Goal: Transaction & Acquisition: Purchase product/service

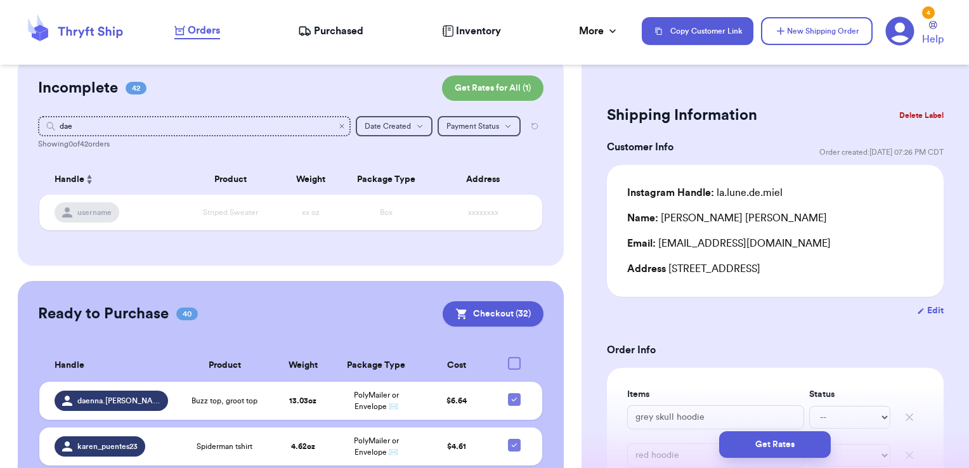
click at [338, 129] on icon "Clear search" at bounding box center [342, 126] width 8 height 8
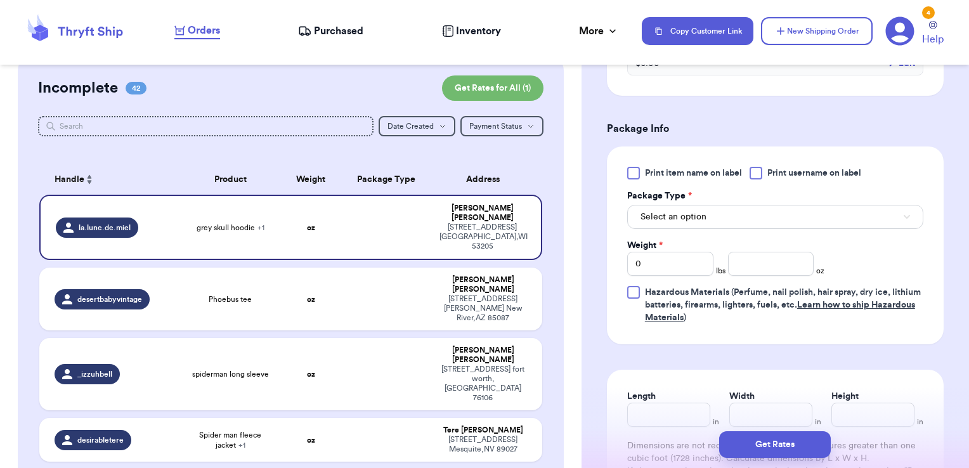
scroll to position [544, 0]
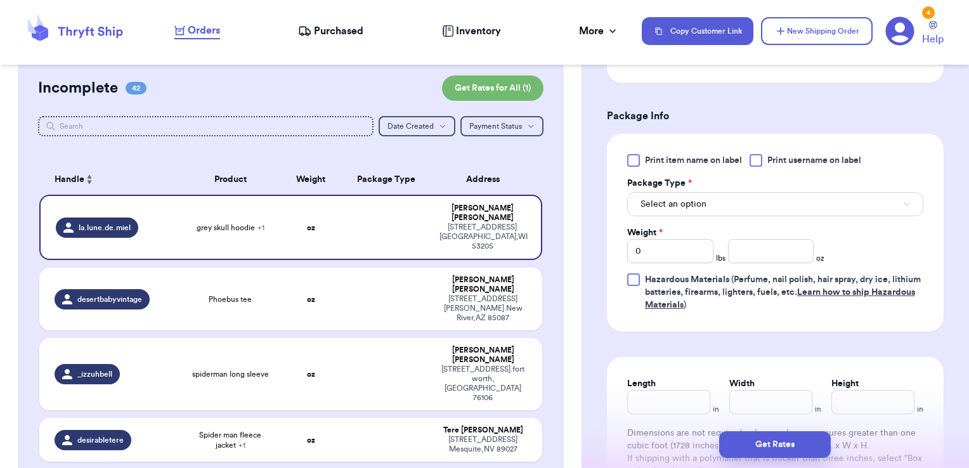
click at [786, 159] on span "Print username on label" at bounding box center [815, 160] width 94 height 13
click at [0, 0] on input "Print username on label" at bounding box center [0, 0] width 0 height 0
click at [752, 204] on button "Select an option" at bounding box center [775, 204] width 296 height 24
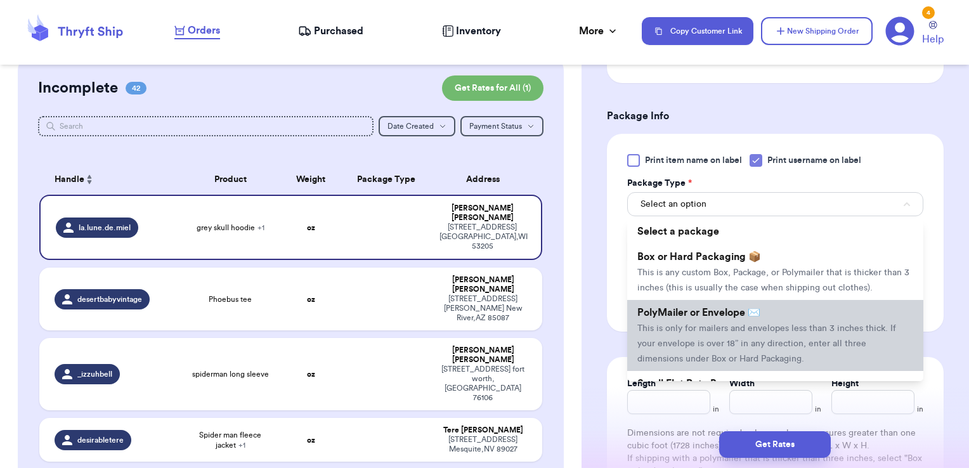
click at [713, 318] on span "PolyMailer or Envelope ✉️" at bounding box center [699, 313] width 123 height 10
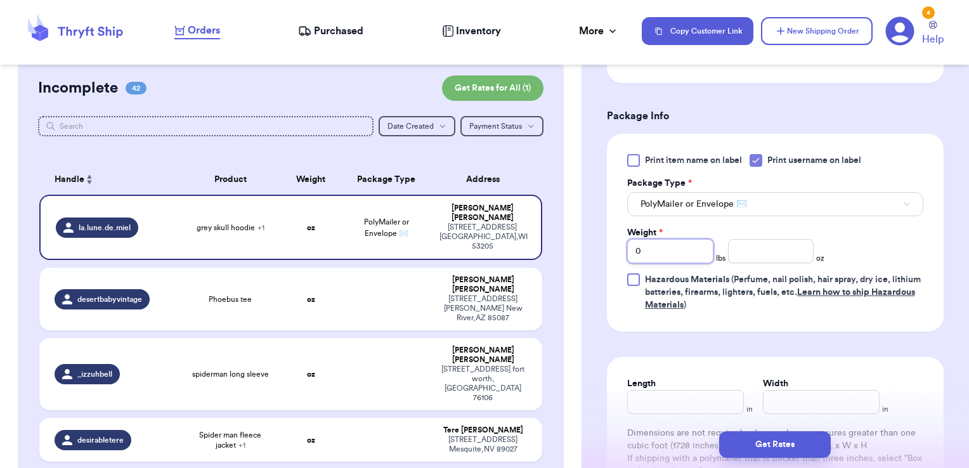
click at [573, 233] on div "Customer Link New Order Total Balance Payout $ 0.00 Recent Payments View all @ …" at bounding box center [484, 234] width 969 height 468
type input "1"
type input "0.54"
click at [808, 451] on button "Get Rates" at bounding box center [775, 444] width 112 height 27
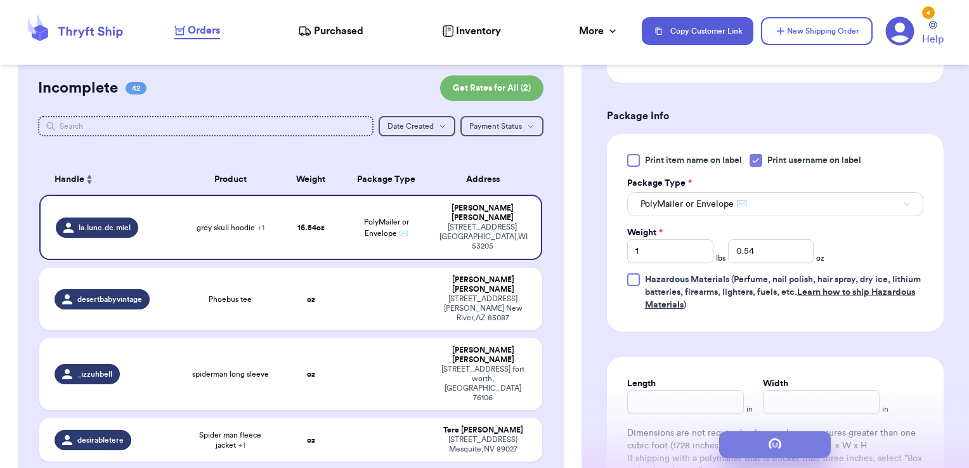
scroll to position [0, 0]
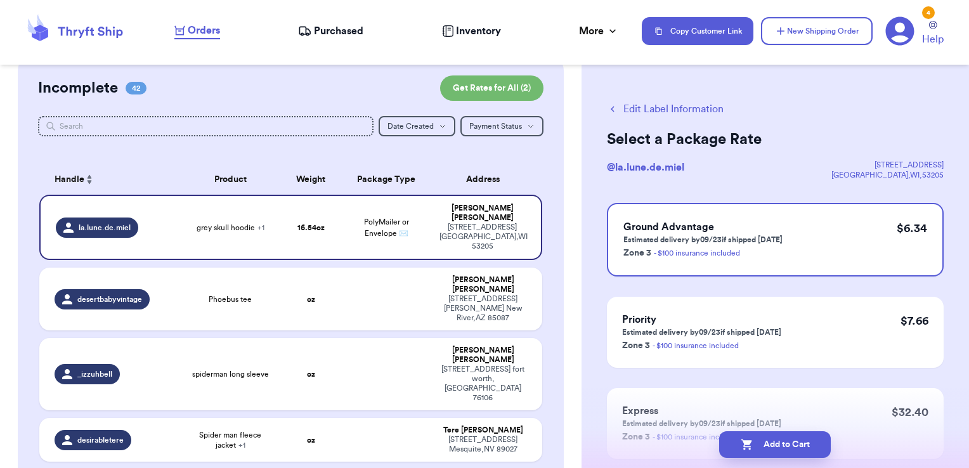
click at [808, 451] on button "Add to Cart" at bounding box center [775, 444] width 112 height 27
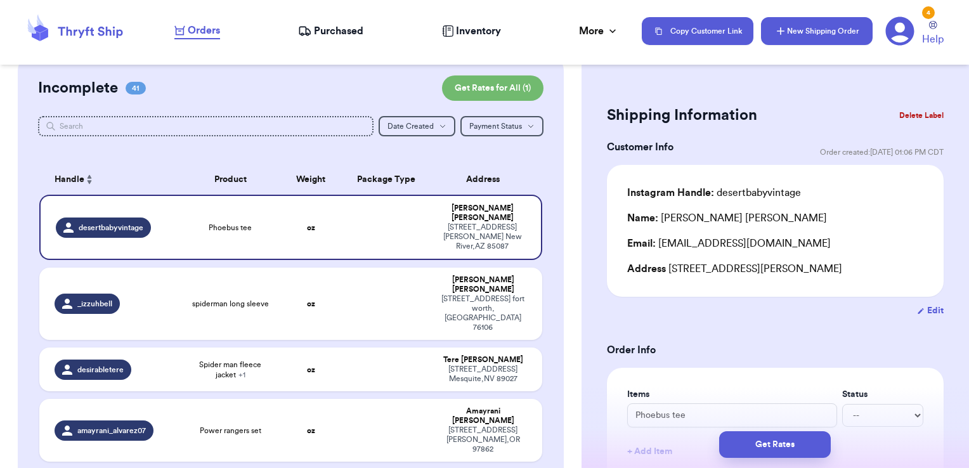
click at [837, 40] on button "New Shipping Order" at bounding box center [817, 31] width 112 height 28
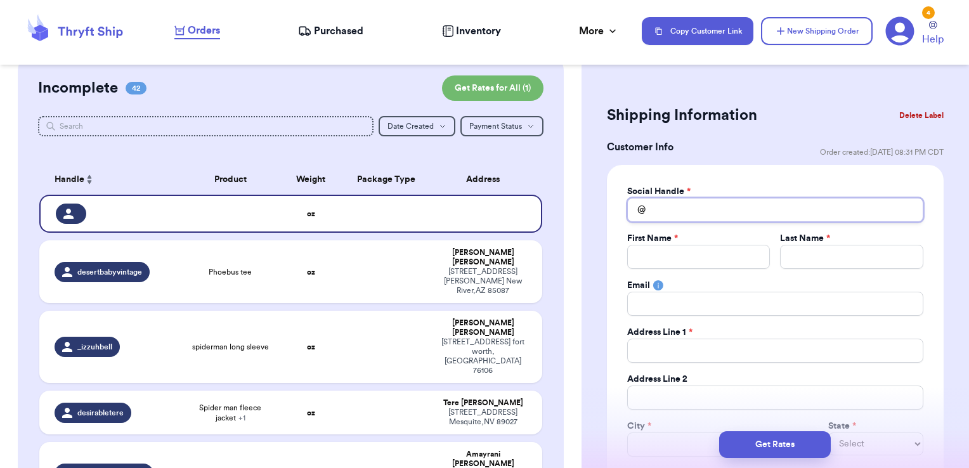
click at [670, 209] on input "Total Amount Paid" at bounding box center [775, 210] width 296 height 24
type input "t"
type input "tr"
type input "tro"
type input "trou"
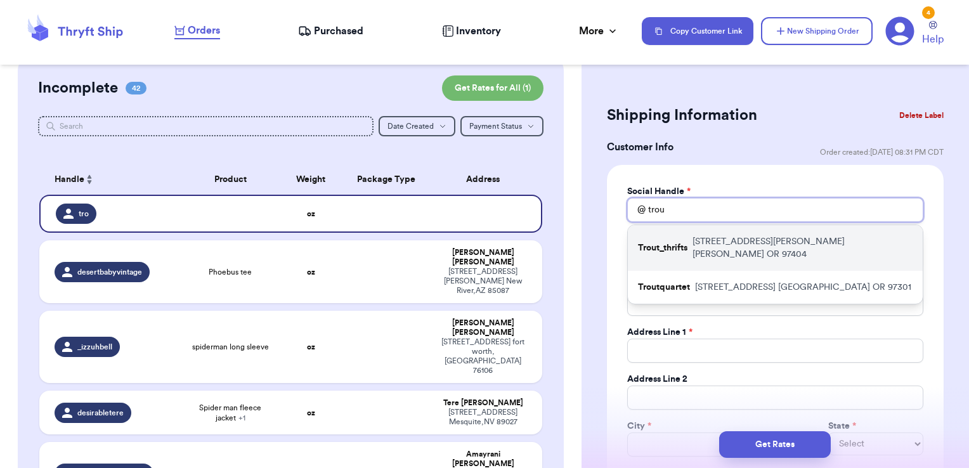
type input "trou"
click at [690, 238] on div "Trout_thrifts [STREET_ADDRESS][PERSON_NAME][PERSON_NAME]" at bounding box center [775, 248] width 295 height 46
type input "Trout_thrifts"
type input "[PERSON_NAME]"
type input "Trout"
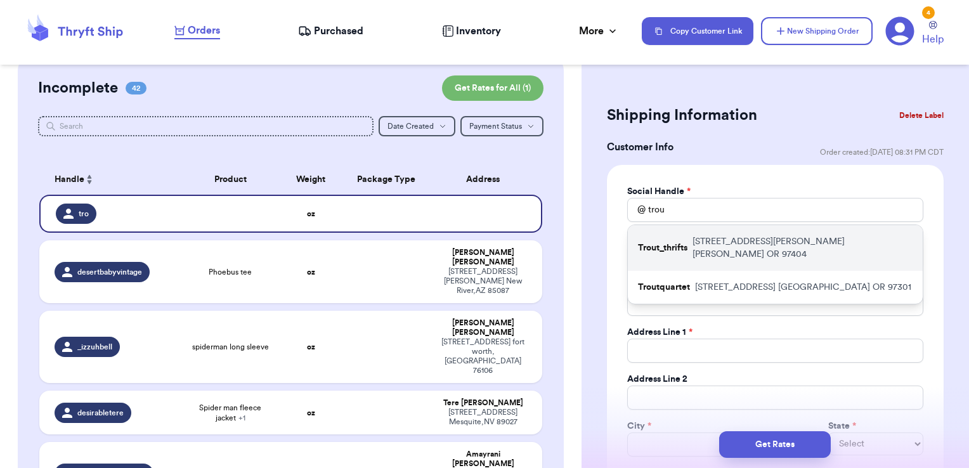
type input "[EMAIL_ADDRESS][DOMAIN_NAME]"
type input "[STREET_ADDRESS][PERSON_NAME]"
type input "[PERSON_NAME]"
select select "OR"
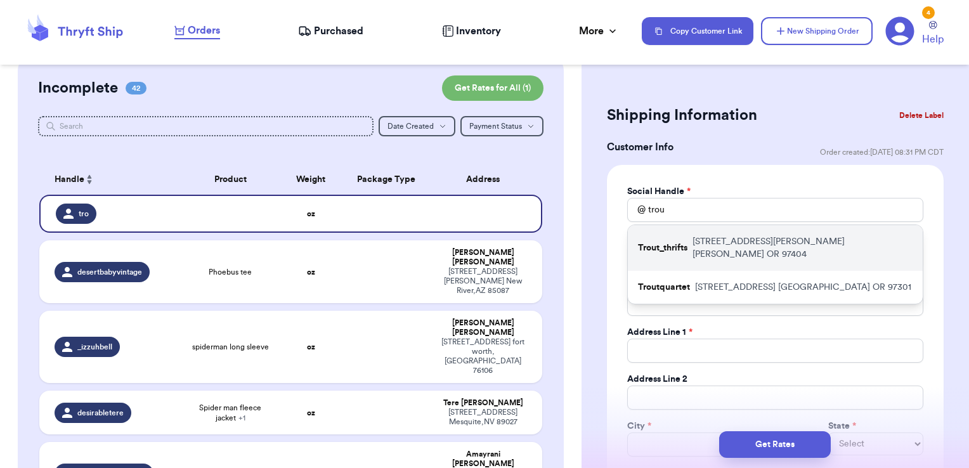
type input "97404"
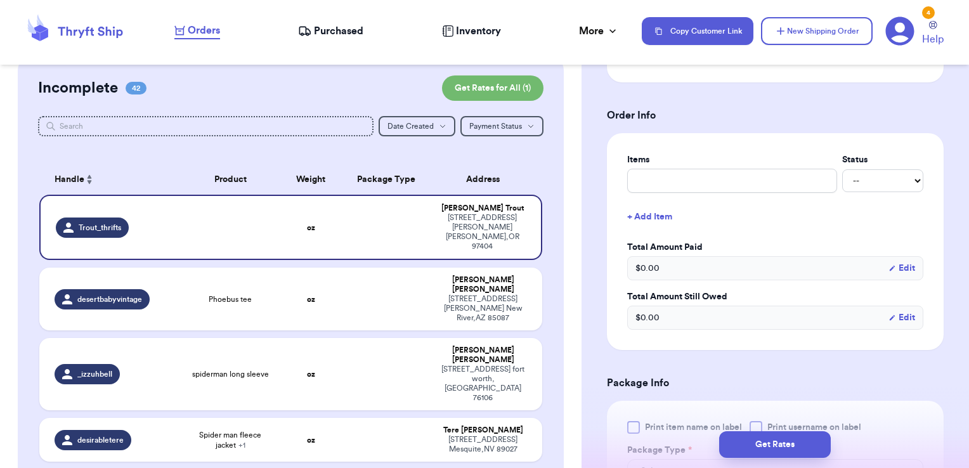
scroll to position [443, 0]
click at [687, 171] on input "text" at bounding box center [732, 179] width 210 height 24
type input "clothes- thank you!"
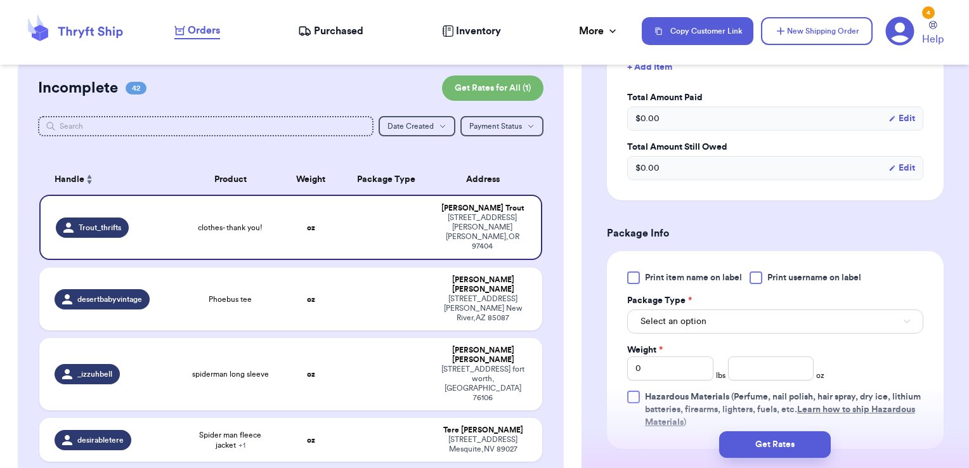
scroll to position [593, 0]
click at [763, 276] on div at bounding box center [756, 276] width 13 height 13
click at [0, 0] on input "Print username on label" at bounding box center [0, 0] width 0 height 0
click at [741, 316] on button "Select an option" at bounding box center [775, 320] width 296 height 24
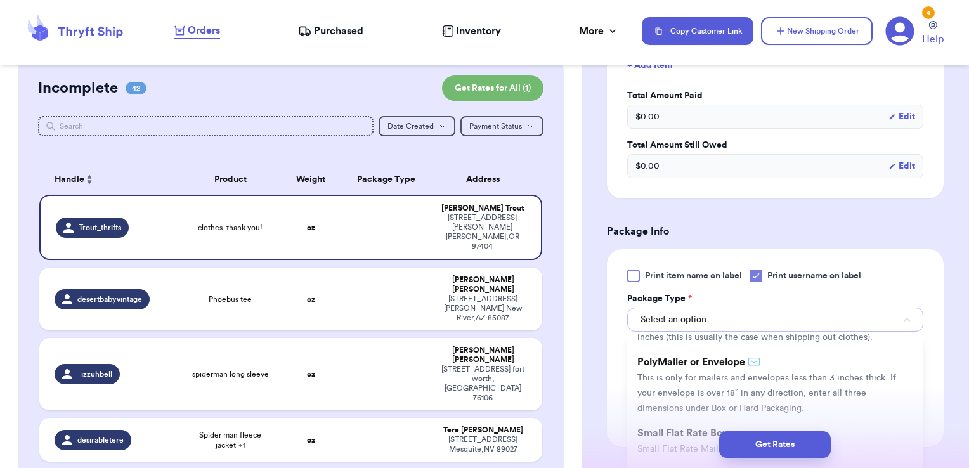
scroll to position [66, 0]
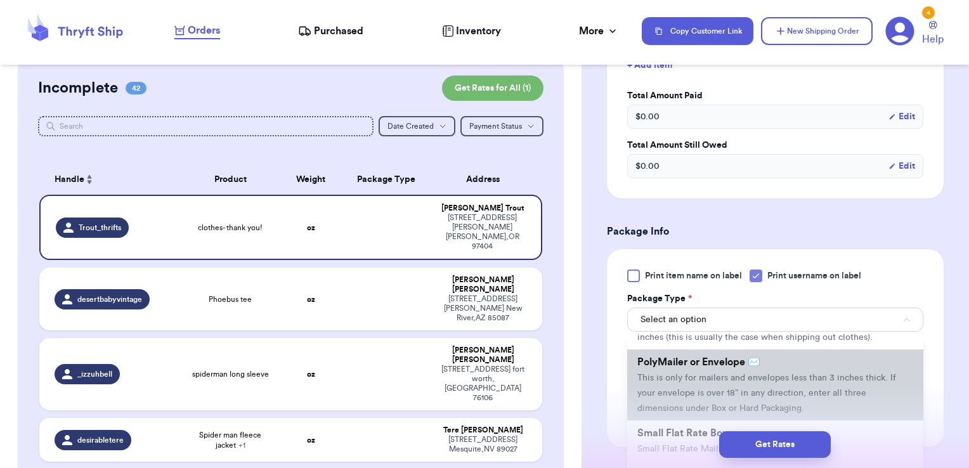
click at [698, 367] on span "PolyMailer or Envelope ✉️" at bounding box center [699, 362] width 123 height 10
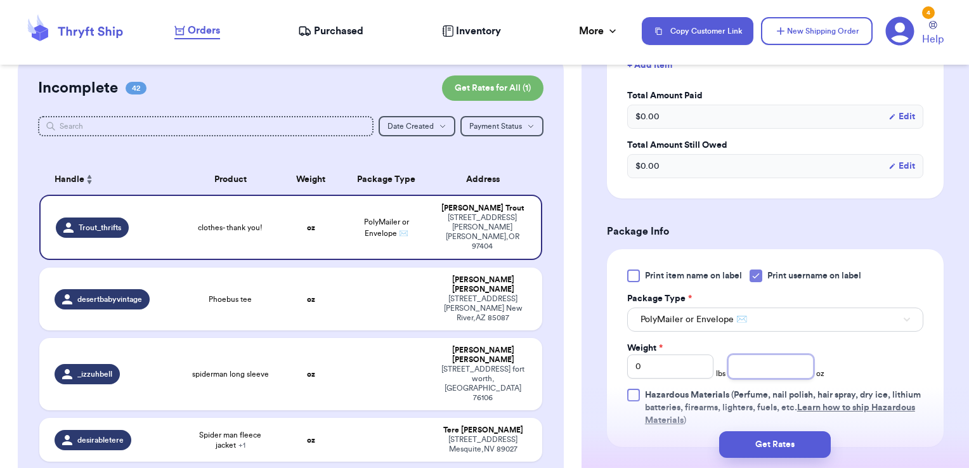
click at [744, 363] on input "number" at bounding box center [771, 367] width 86 height 24
type input "15.96"
click at [804, 440] on button "Get Rates" at bounding box center [775, 444] width 112 height 27
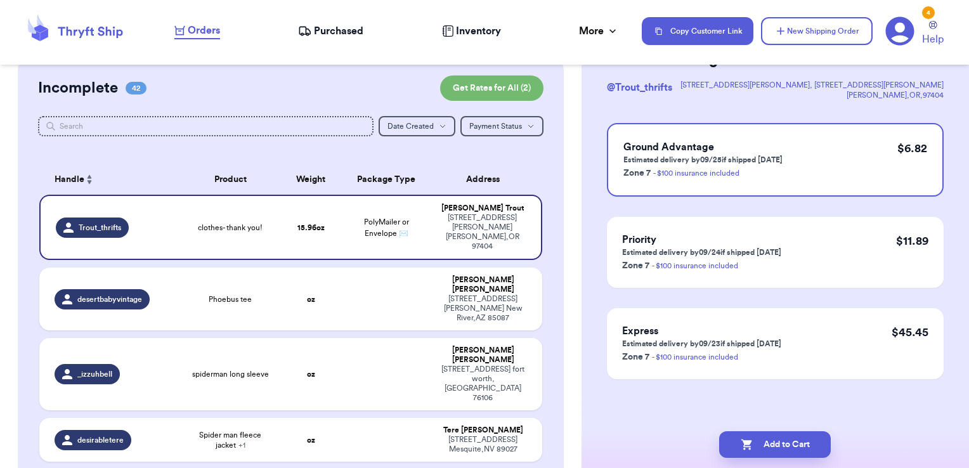
scroll to position [0, 0]
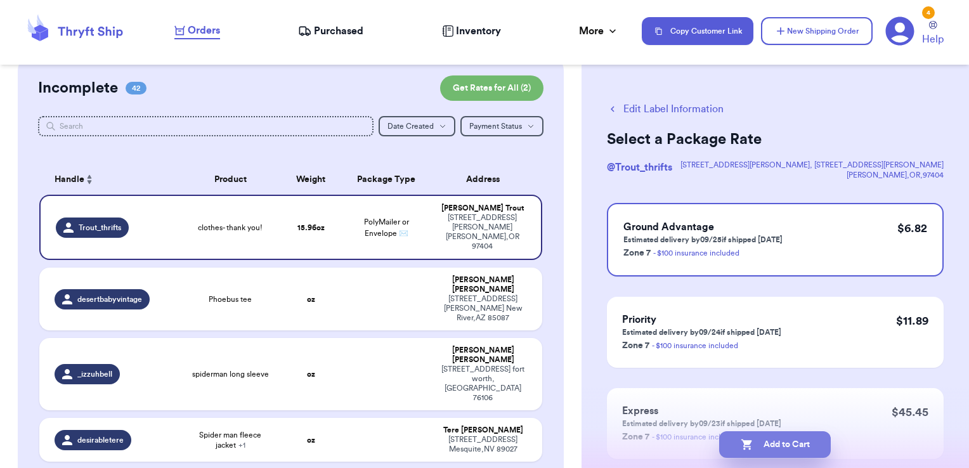
click at [815, 451] on button "Add to Cart" at bounding box center [775, 444] width 112 height 27
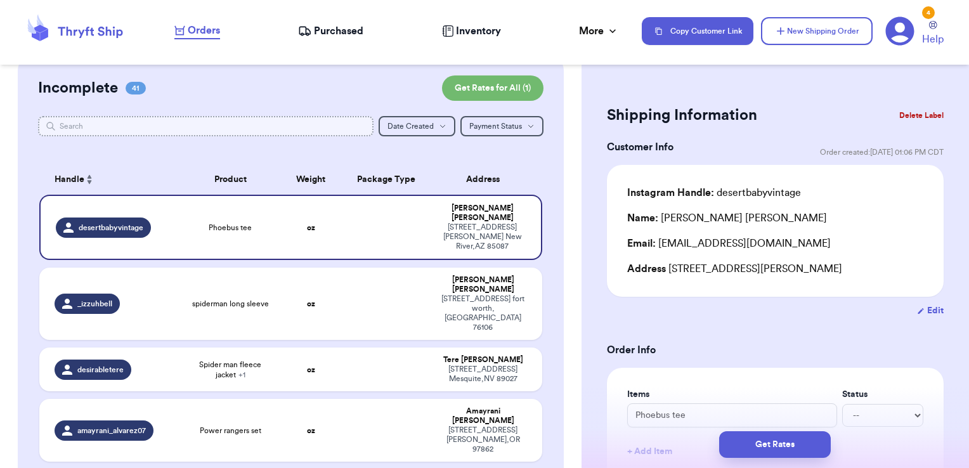
click at [327, 118] on input "text" at bounding box center [206, 126] width 336 height 20
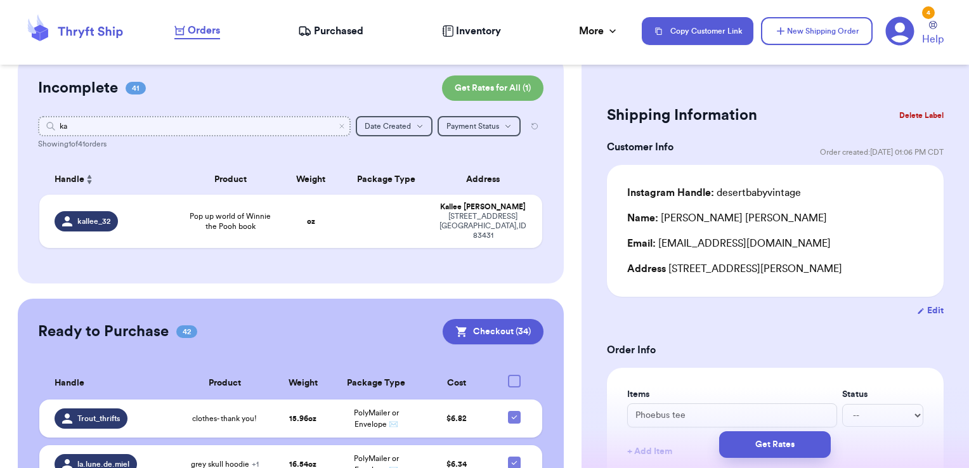
type input "k"
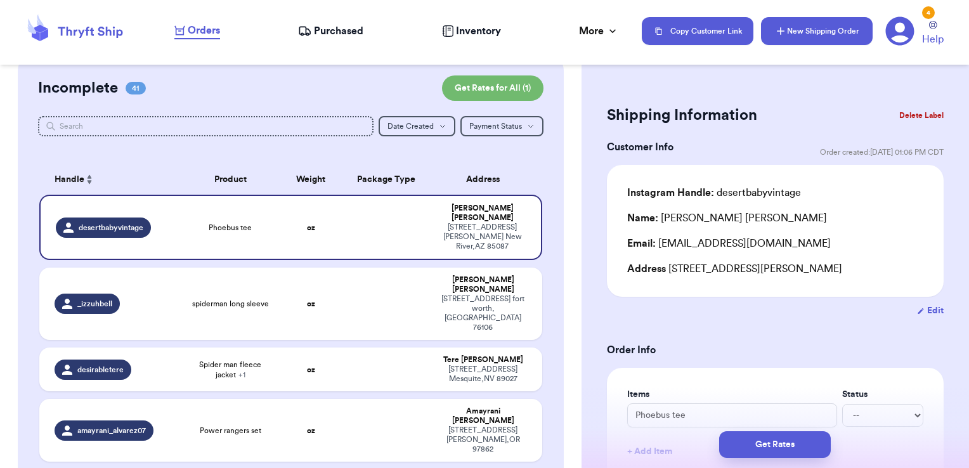
click at [855, 38] on button "New Shipping Order" at bounding box center [817, 31] width 112 height 28
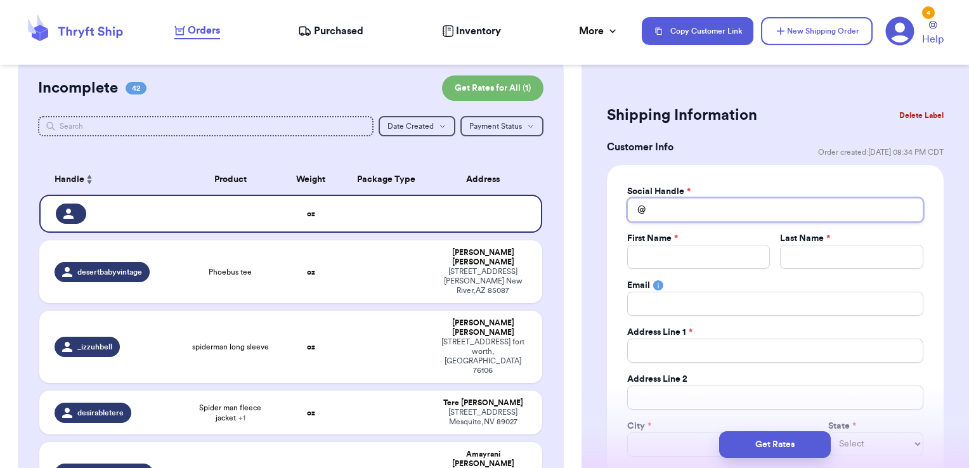
click at [779, 213] on input "Total Amount Paid" at bounding box center [775, 210] width 296 height 24
type input "k"
type input "ka"
type input "[PERSON_NAME]"
type input "kayy"
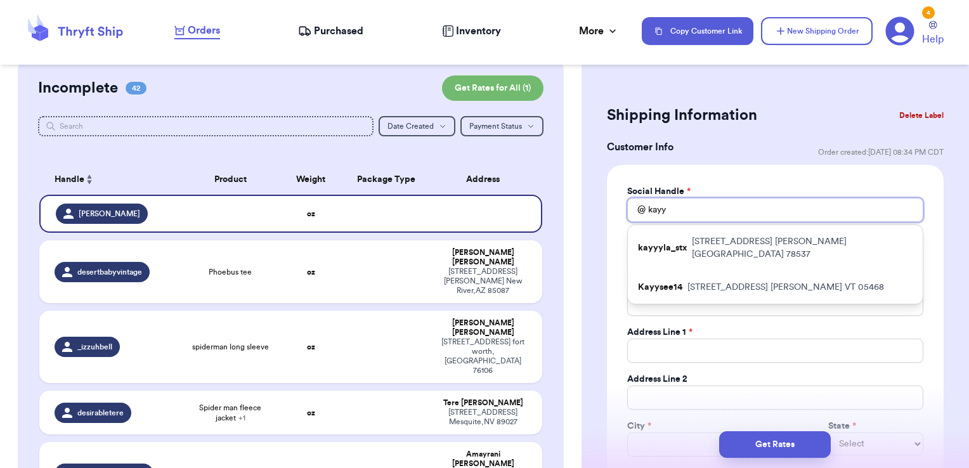
type input "[PERSON_NAME]"
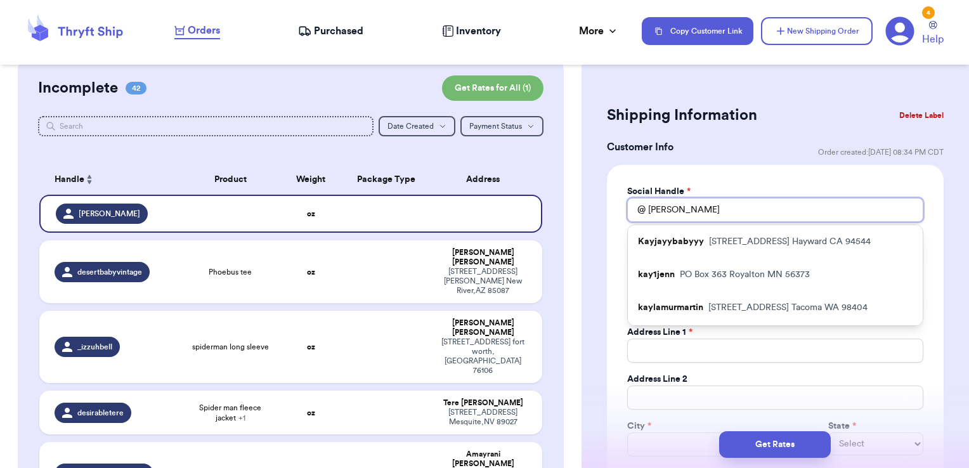
type input "kayj"
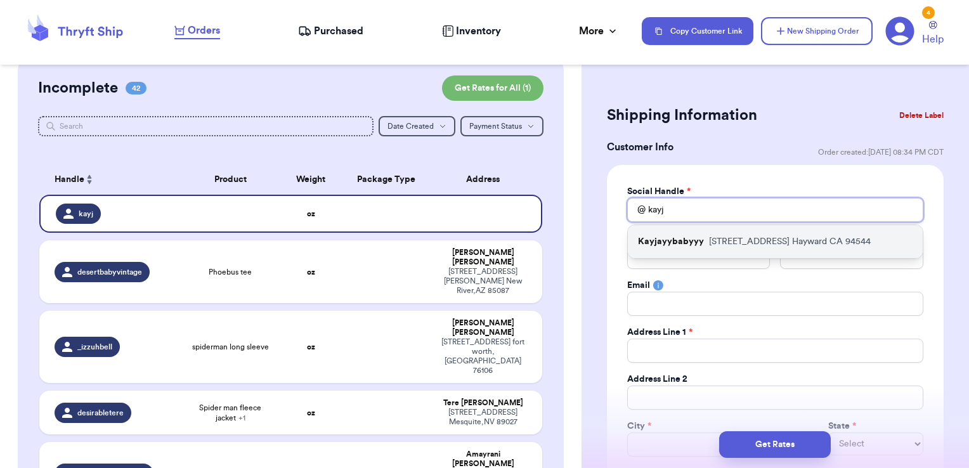
type input "kayj"
click at [779, 240] on p "[STREET_ADDRESS]" at bounding box center [790, 241] width 162 height 13
type input "Kayjayybabyyy"
type input "krys"
type input "n"
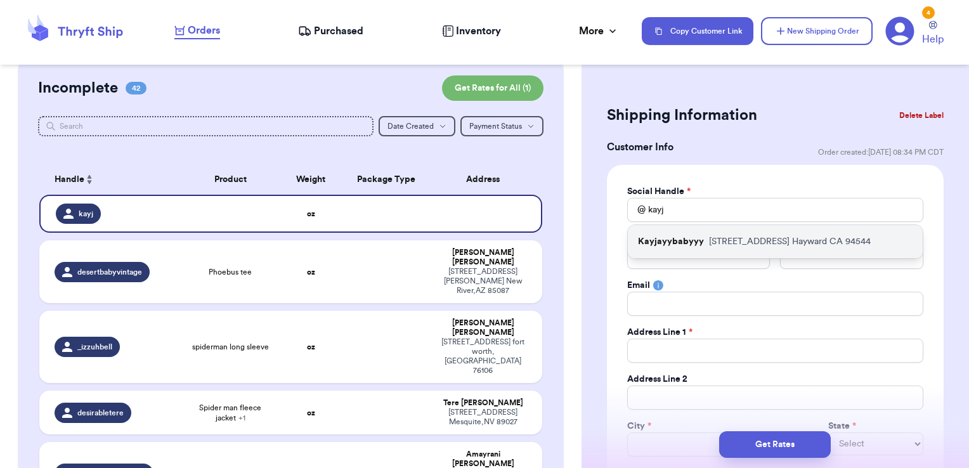
type input "[EMAIL_ADDRESS][DOMAIN_NAME]"
type input "[STREET_ADDRESS]"
type input "Hayward"
select select "CA"
type input "94544"
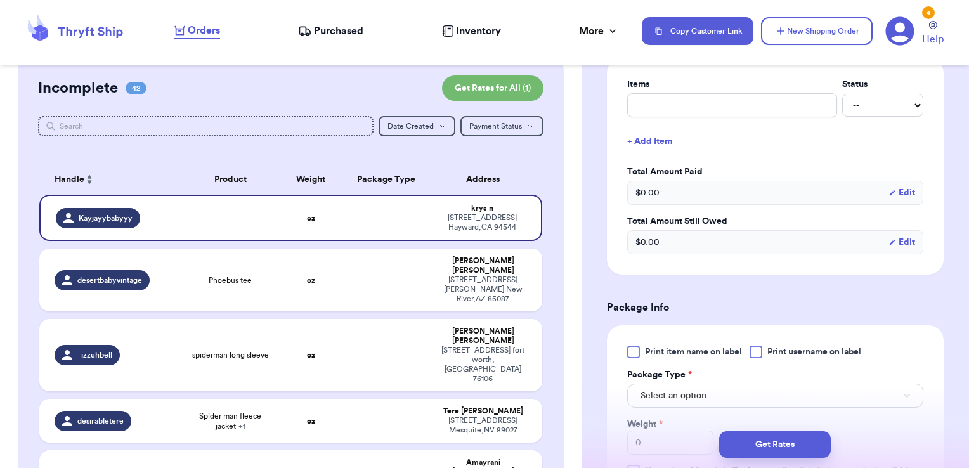
scroll to position [518, 0]
click at [700, 110] on input "text" at bounding box center [732, 105] width 210 height 24
type input "clothes- thank you!"
click at [759, 341] on div "Print item name on label Print username on label Package Type * Select an optio…" at bounding box center [775, 424] width 337 height 198
click at [761, 353] on div at bounding box center [756, 351] width 13 height 13
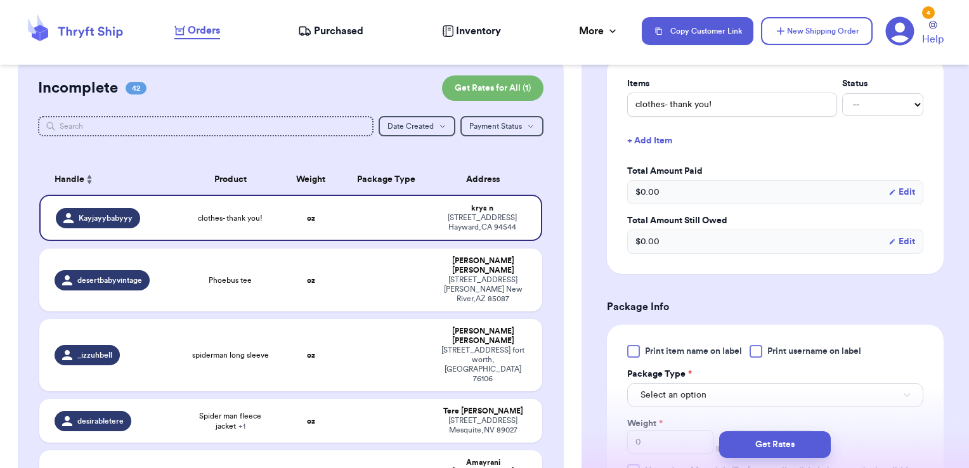
click at [0, 0] on input "Print username on label" at bounding box center [0, 0] width 0 height 0
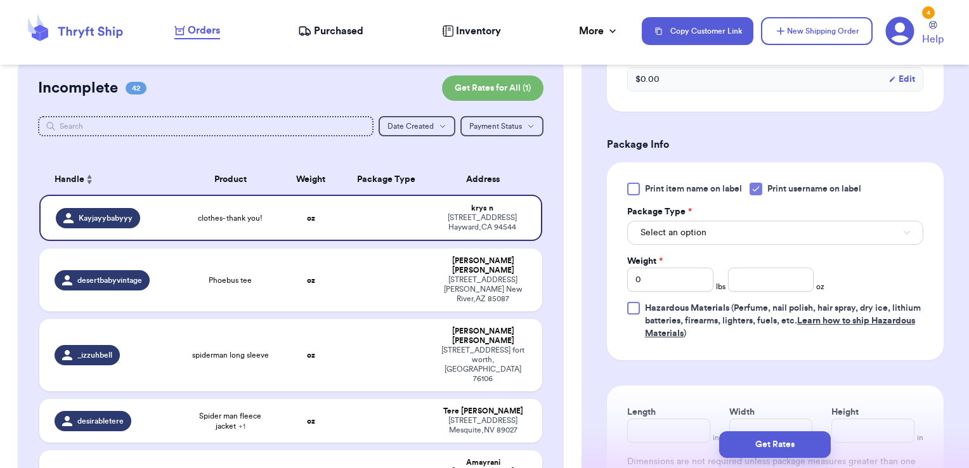
scroll to position [683, 0]
click at [721, 224] on button "Select an option" at bounding box center [775, 230] width 296 height 24
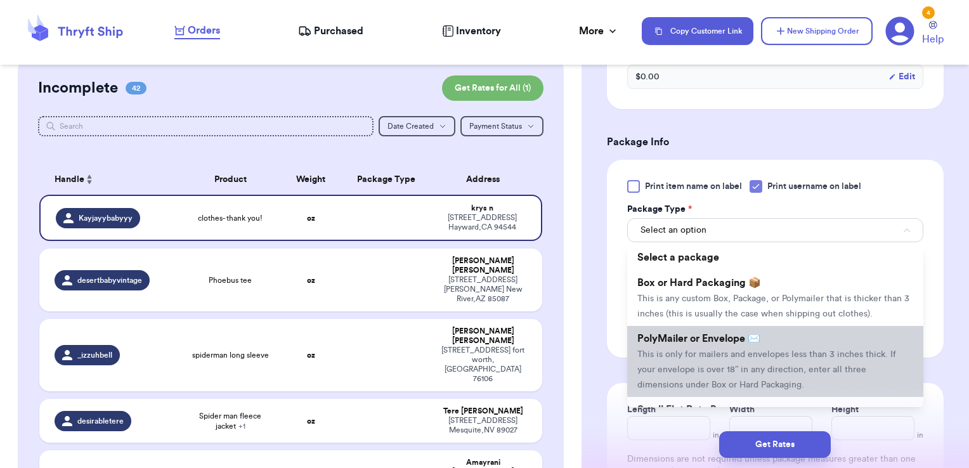
click at [699, 359] on li "PolyMailer or Envelope ✉️ This is only for mailers and envelopes less than 3 in…" at bounding box center [775, 361] width 296 height 71
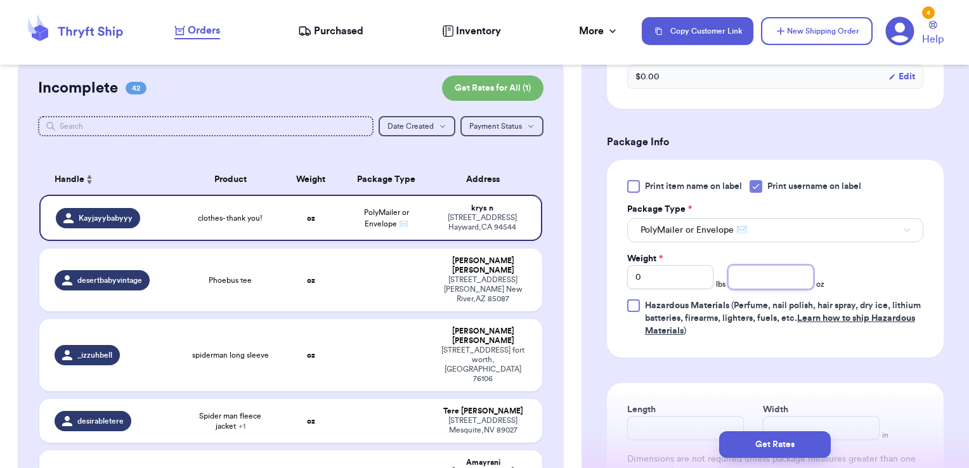
click at [784, 272] on input "number" at bounding box center [771, 277] width 86 height 24
type input "3.00"
click at [807, 443] on button "Get Rates" at bounding box center [775, 444] width 112 height 27
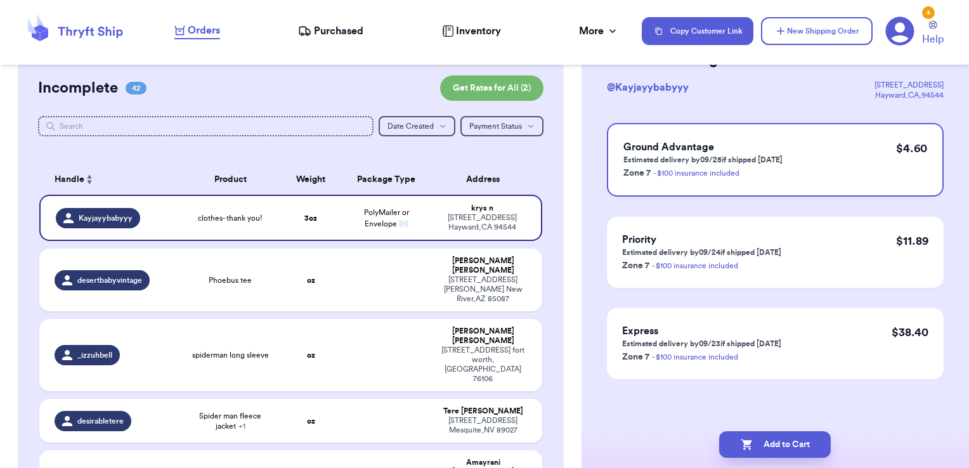
scroll to position [0, 0]
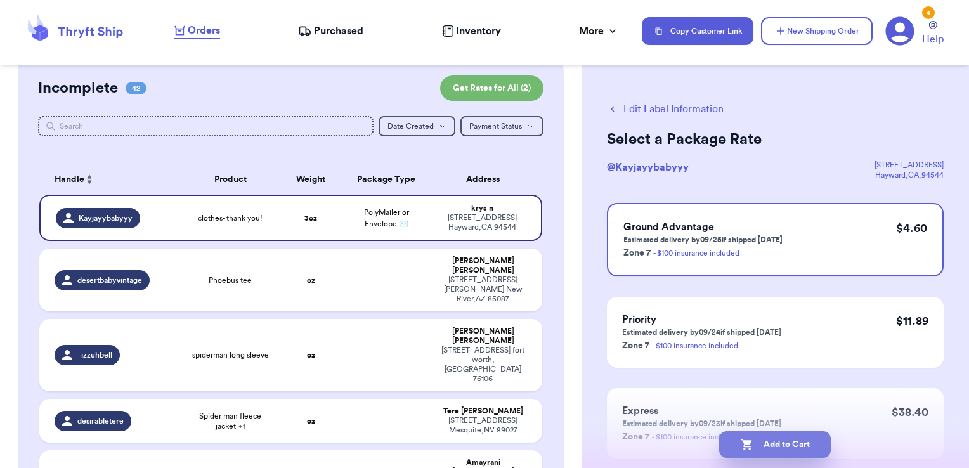
click at [817, 435] on button "Add to Cart" at bounding box center [775, 444] width 112 height 27
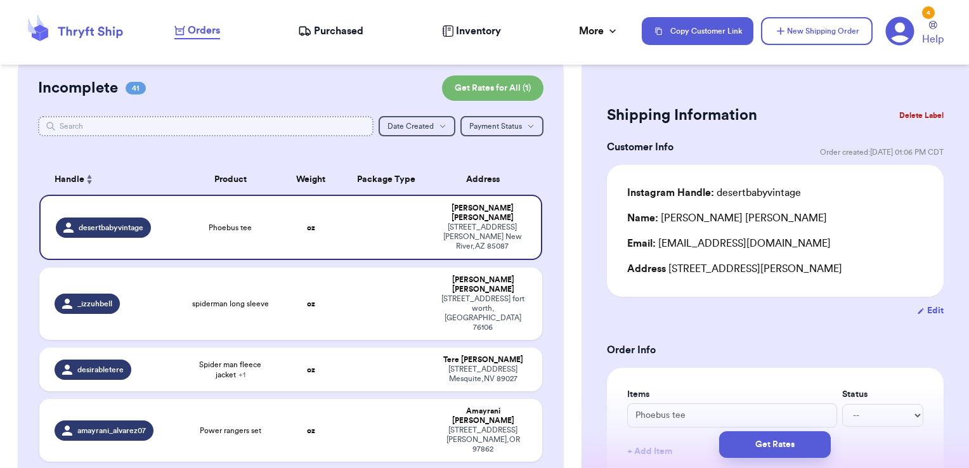
click at [242, 126] on input "text" at bounding box center [206, 126] width 336 height 20
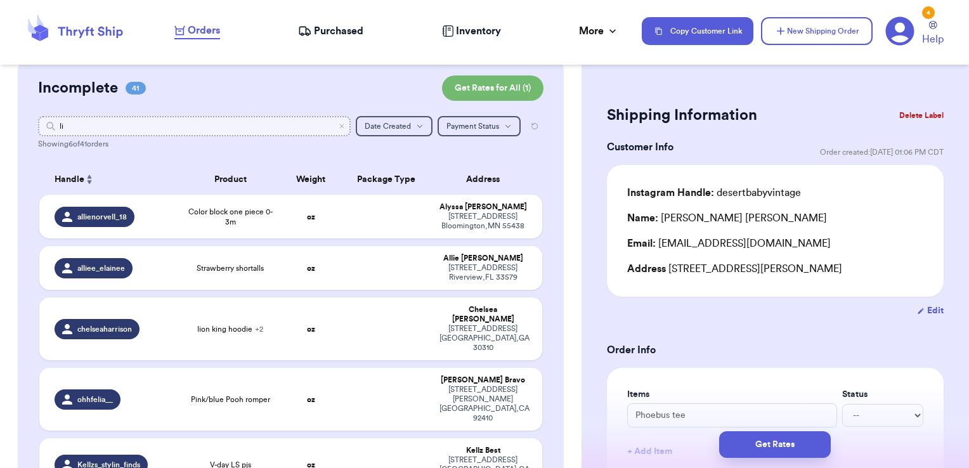
type input "l"
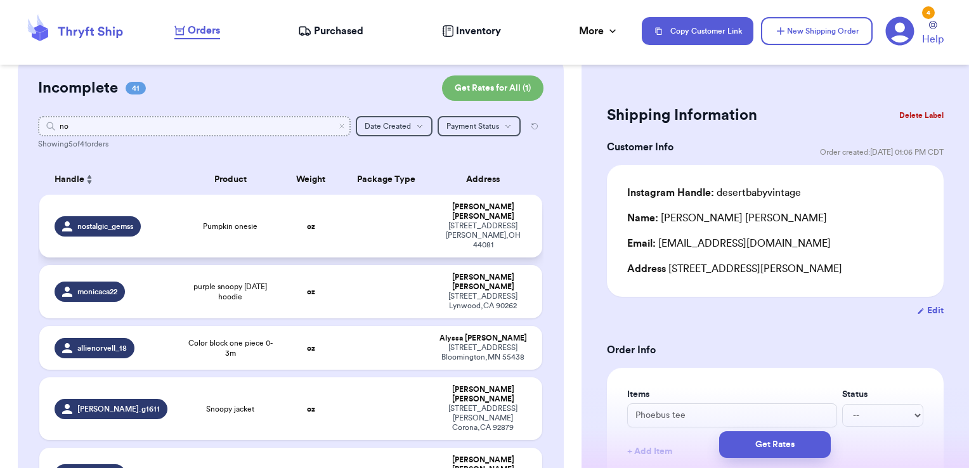
type input "no"
click at [331, 209] on td "oz" at bounding box center [311, 226] width 60 height 63
type input "Pumpkin onesie"
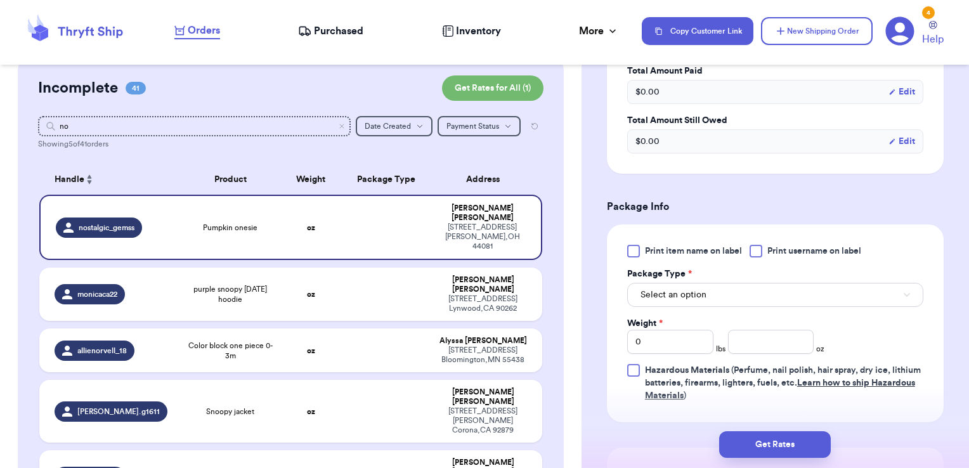
scroll to position [414, 0]
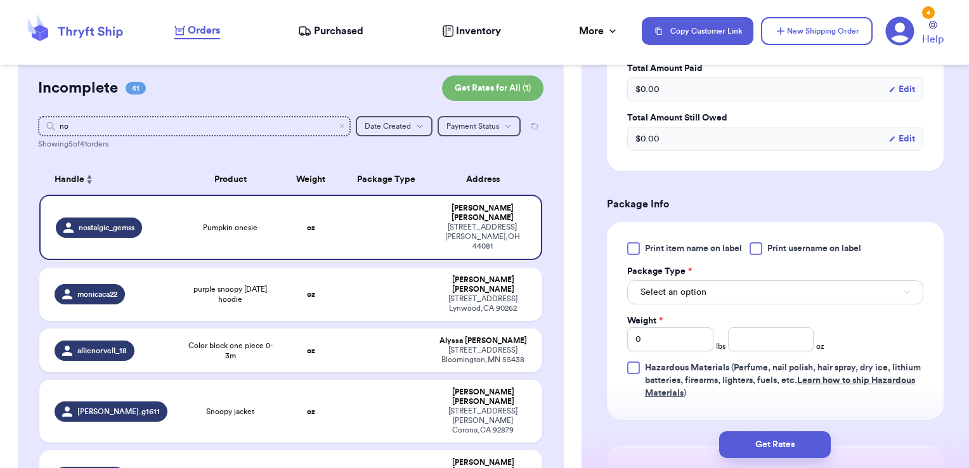
click at [774, 249] on span "Print username on label" at bounding box center [815, 248] width 94 height 13
click at [0, 0] on input "Print username on label" at bounding box center [0, 0] width 0 height 0
click at [763, 287] on button "Select an option" at bounding box center [775, 292] width 296 height 24
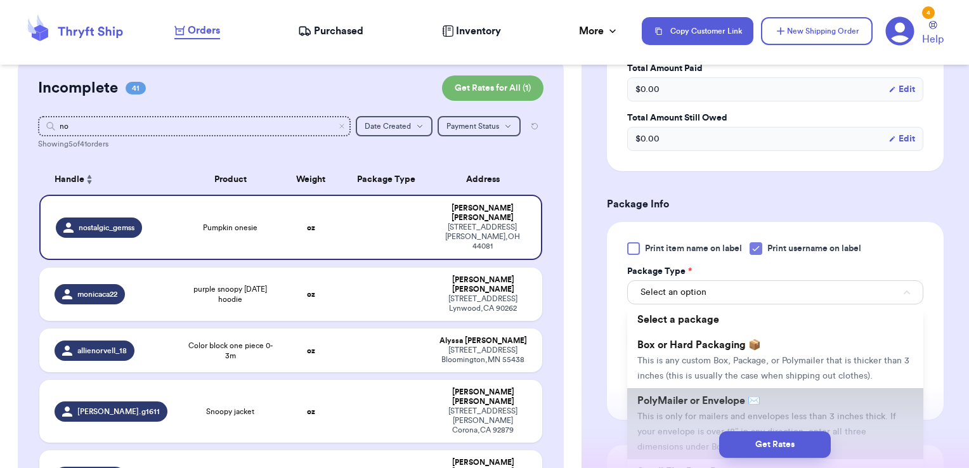
click at [725, 406] on span "PolyMailer or Envelope ✉️" at bounding box center [699, 401] width 123 height 10
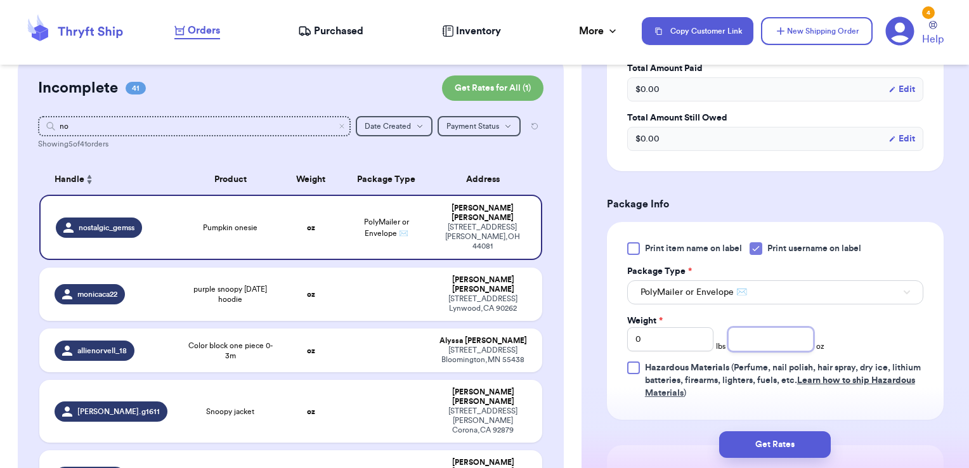
click at [735, 343] on input "number" at bounding box center [771, 339] width 86 height 24
type input "6.38"
click at [808, 442] on button "Get Rates" at bounding box center [775, 444] width 112 height 27
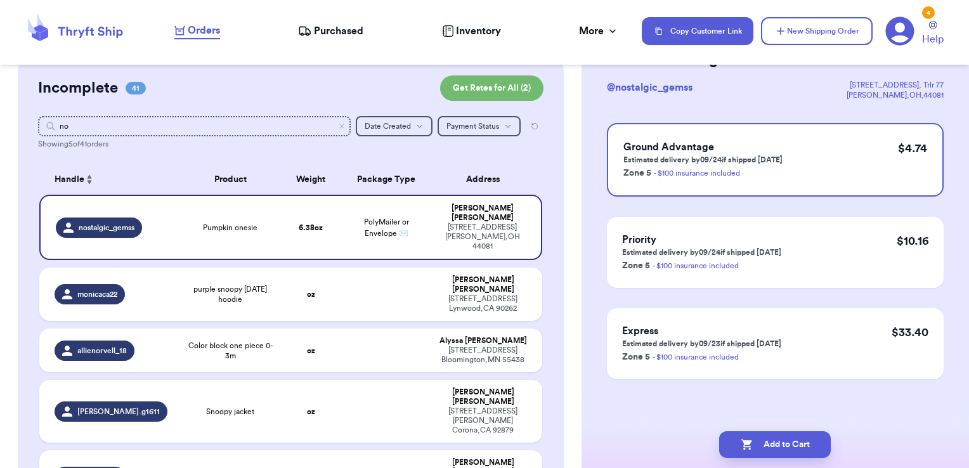
scroll to position [0, 0]
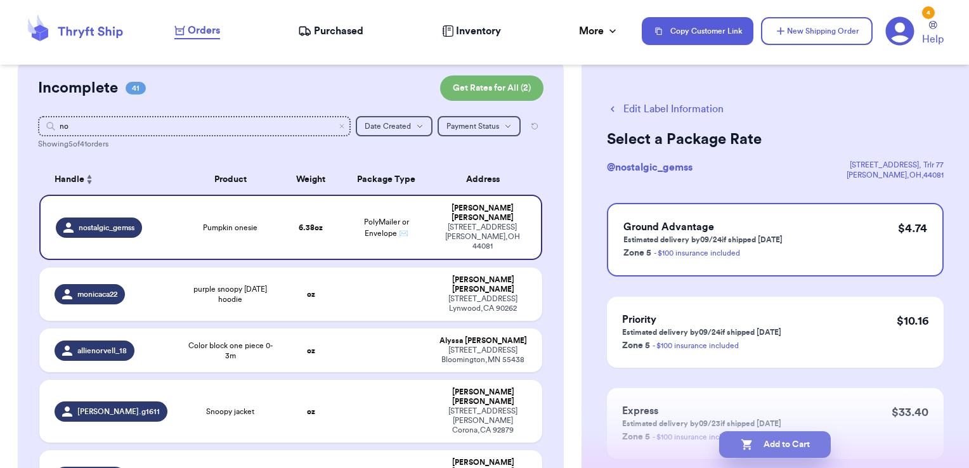
click at [808, 442] on button "Add to Cart" at bounding box center [775, 444] width 112 height 27
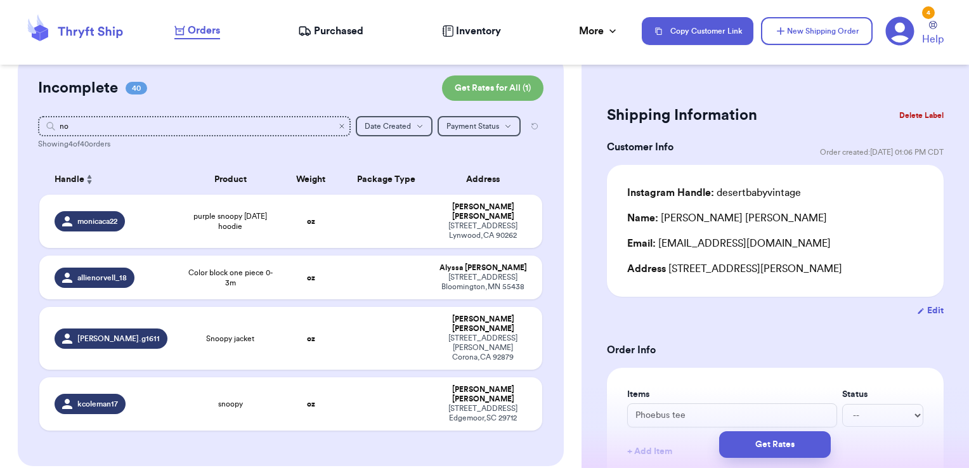
click at [338, 128] on icon "Clear search" at bounding box center [342, 126] width 8 height 8
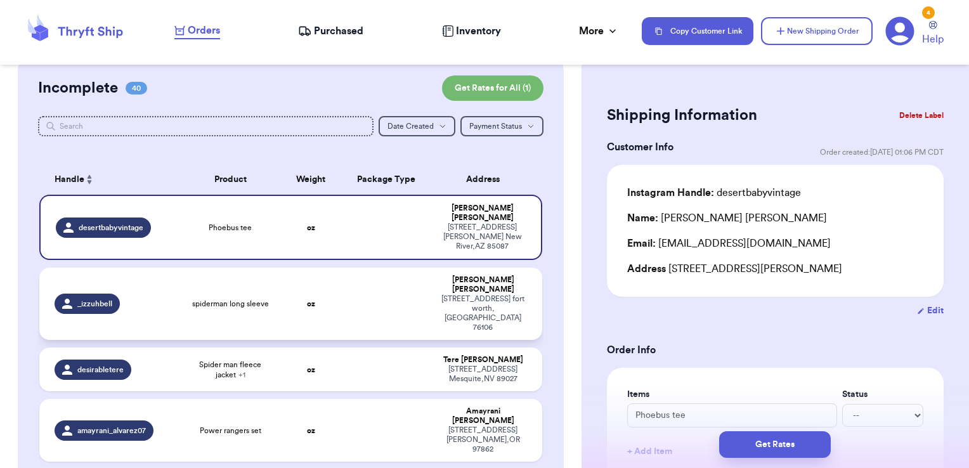
click at [349, 268] on td at bounding box center [386, 304] width 91 height 72
type input "spiderman long sleeve"
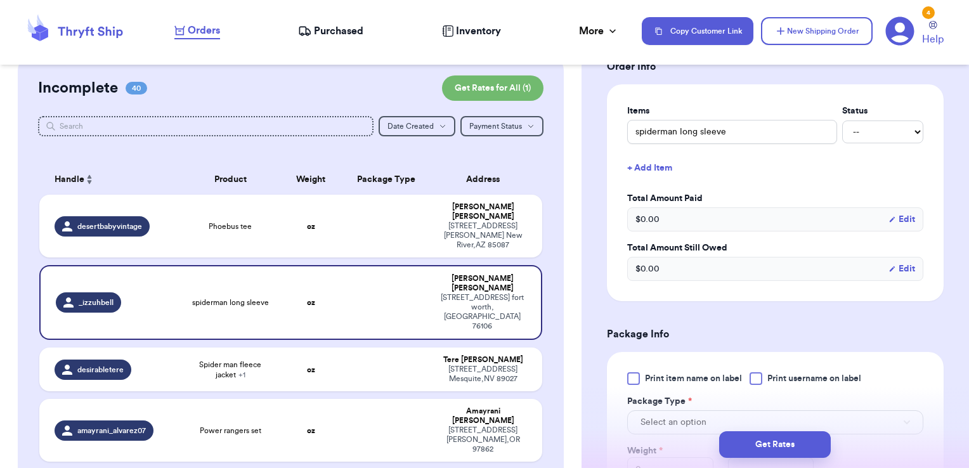
scroll to position [284, 0]
click at [820, 380] on span "Print username on label" at bounding box center [815, 378] width 94 height 13
click at [0, 0] on input "Print username on label" at bounding box center [0, 0] width 0 height 0
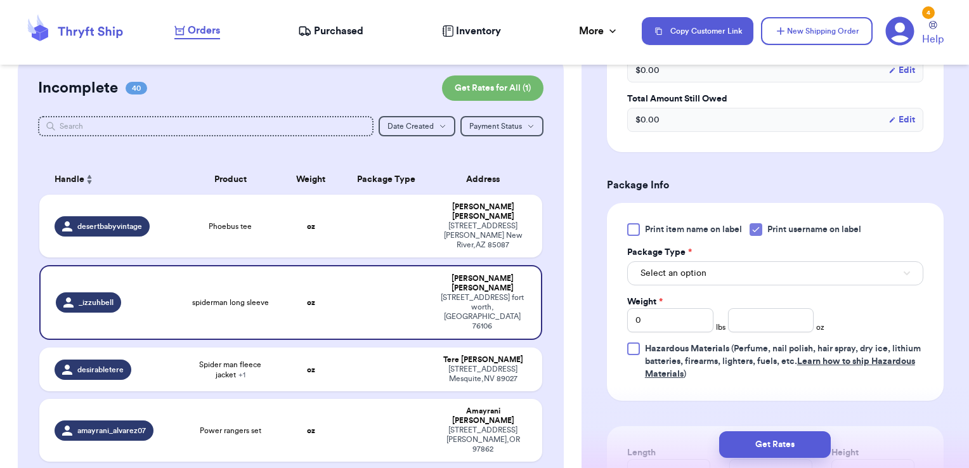
scroll to position [434, 0]
click at [741, 276] on button "Select an option" at bounding box center [775, 272] width 296 height 24
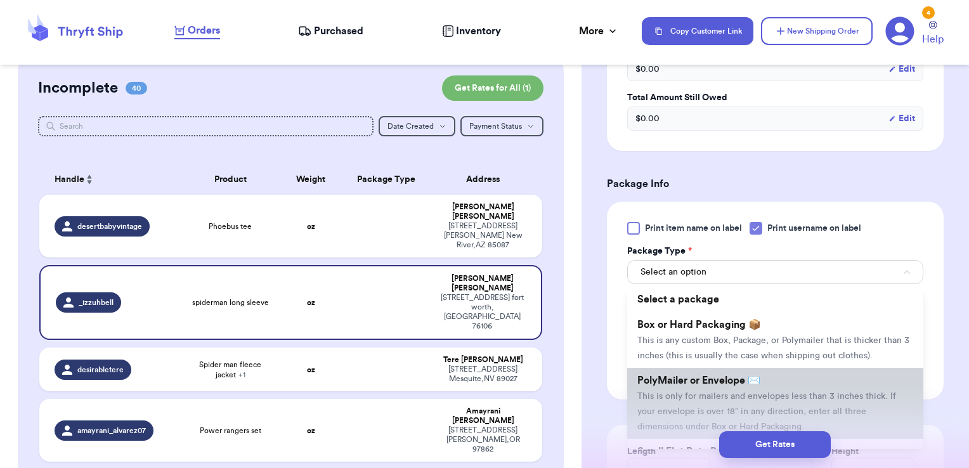
click at [695, 386] on span "PolyMailer or Envelope ✉️" at bounding box center [699, 381] width 123 height 10
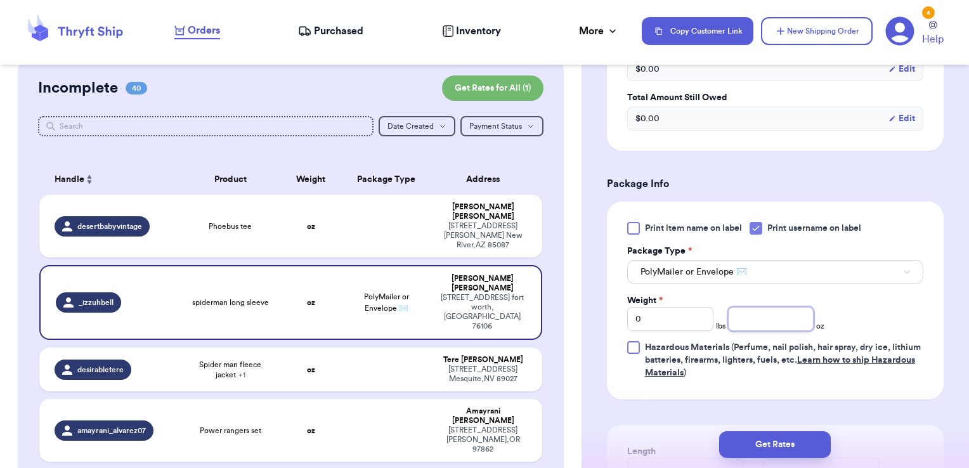
click at [754, 313] on input "number" at bounding box center [771, 319] width 86 height 24
type input "4.66"
click at [759, 452] on button "Get Rates" at bounding box center [775, 444] width 112 height 27
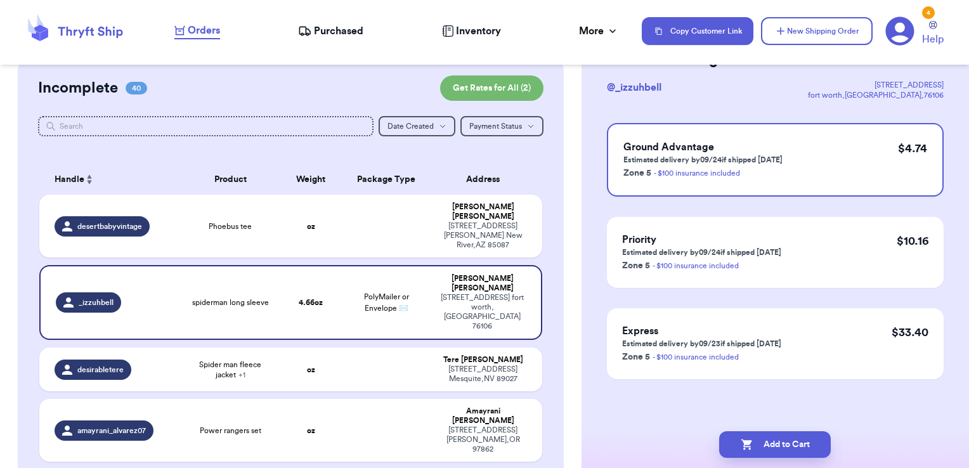
scroll to position [0, 0]
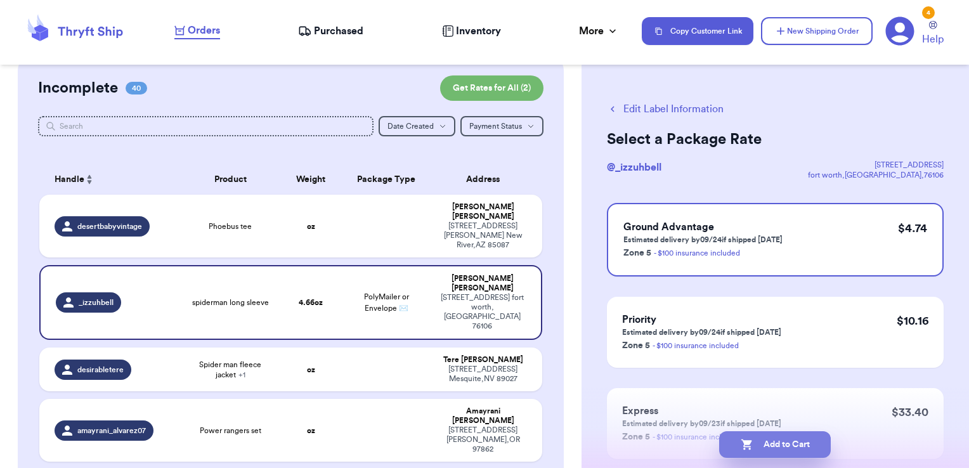
click at [815, 446] on button "Add to Cart" at bounding box center [775, 444] width 112 height 27
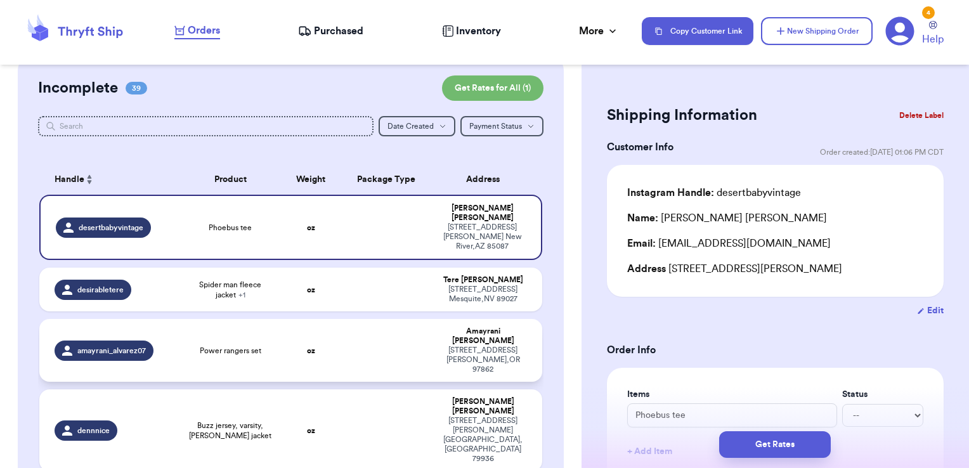
click at [432, 338] on td "[PERSON_NAME] [STREET_ADDRESS][PERSON_NAME]" at bounding box center [487, 350] width 111 height 63
type input "Power rangers set"
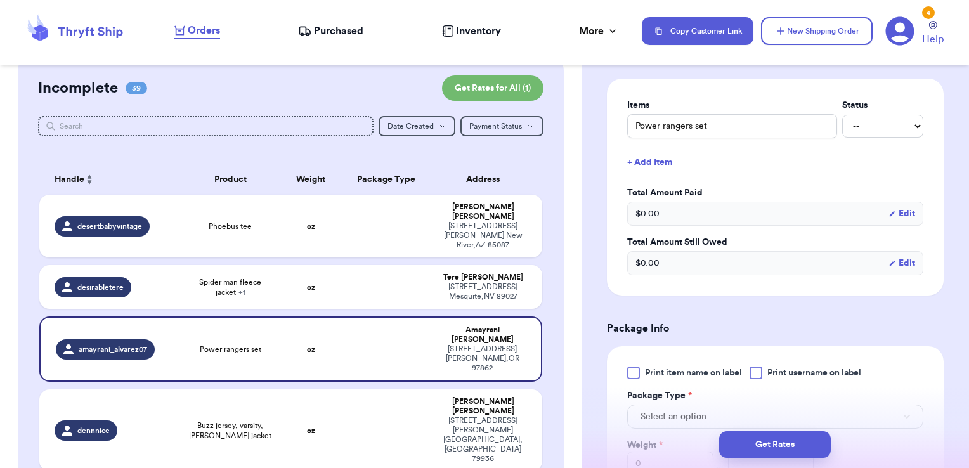
scroll to position [377, 0]
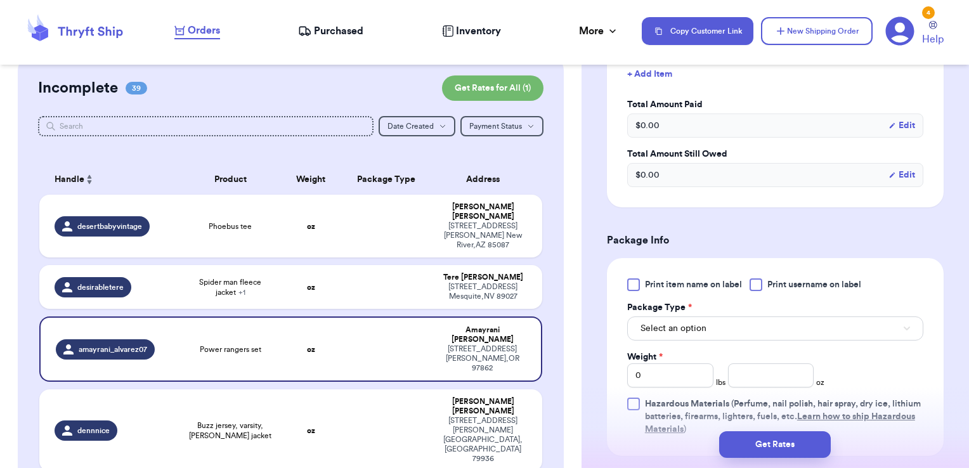
click at [810, 288] on span "Print username on label" at bounding box center [815, 285] width 94 height 13
click at [0, 0] on input "Print username on label" at bounding box center [0, 0] width 0 height 0
click at [775, 332] on button "Select an option" at bounding box center [775, 329] width 296 height 24
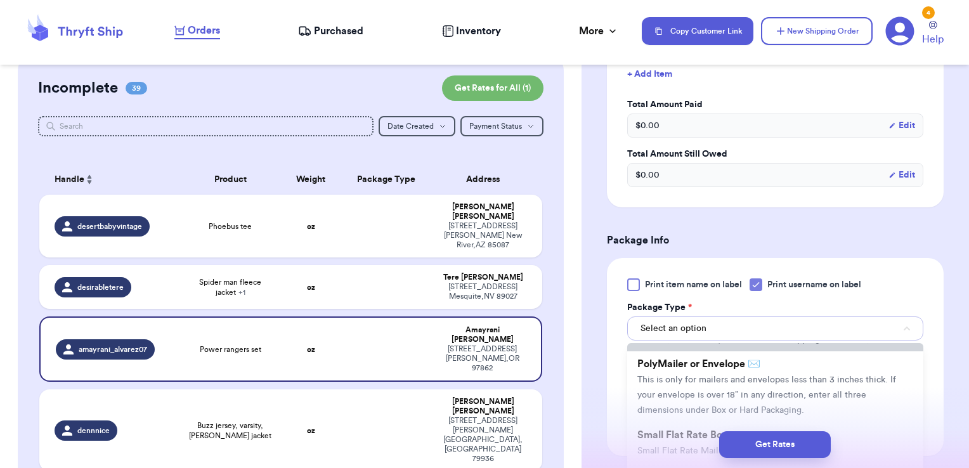
scroll to position [76, 0]
click at [695, 396] on li "PolyMailer or Envelope ✉️ This is only for mailers and envelopes less than 3 in…" at bounding box center [775, 383] width 296 height 71
click at [695, 398] on span "Hazardous Materials (Perfume, nail polish, hair spray, dry ice, lithium batteri…" at bounding box center [784, 417] width 279 height 38
click at [0, 0] on input "Hazardous Materials (Perfume, nail polish, hair spray, dry ice, lithium batteri…" at bounding box center [0, 0] width 0 height 0
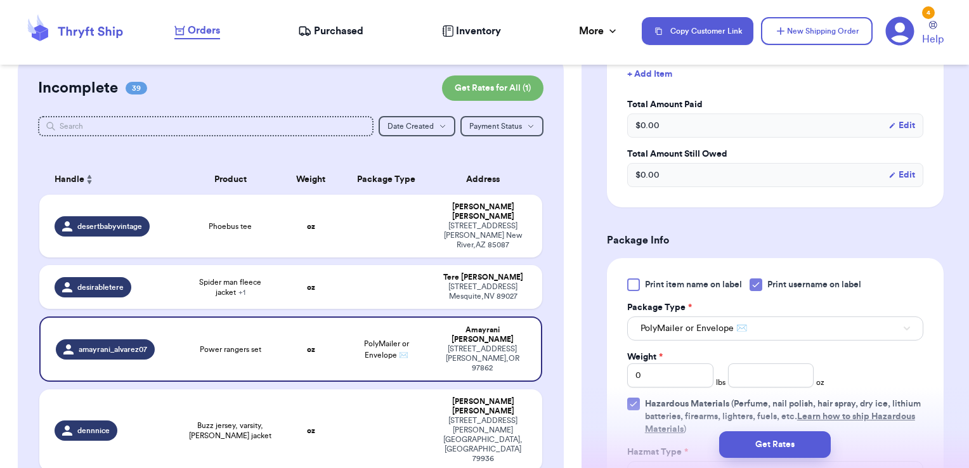
click at [637, 403] on icon at bounding box center [634, 404] width 10 height 10
click at [0, 0] on input "Hazardous Materials (Perfume, nail polish, hair spray, dry ice, lithium batteri…" at bounding box center [0, 0] width 0 height 0
click at [759, 360] on div "Weight * 0 lbs oz" at bounding box center [725, 369] width 197 height 37
click at [759, 369] on input "number" at bounding box center [771, 376] width 86 height 24
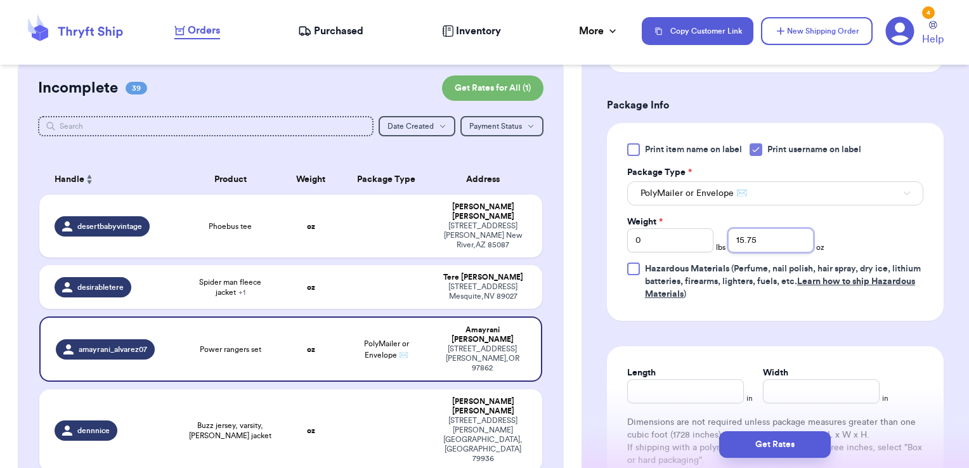
scroll to position [514, 0]
type input "15.75"
click at [784, 450] on button "Get Rates" at bounding box center [775, 444] width 112 height 27
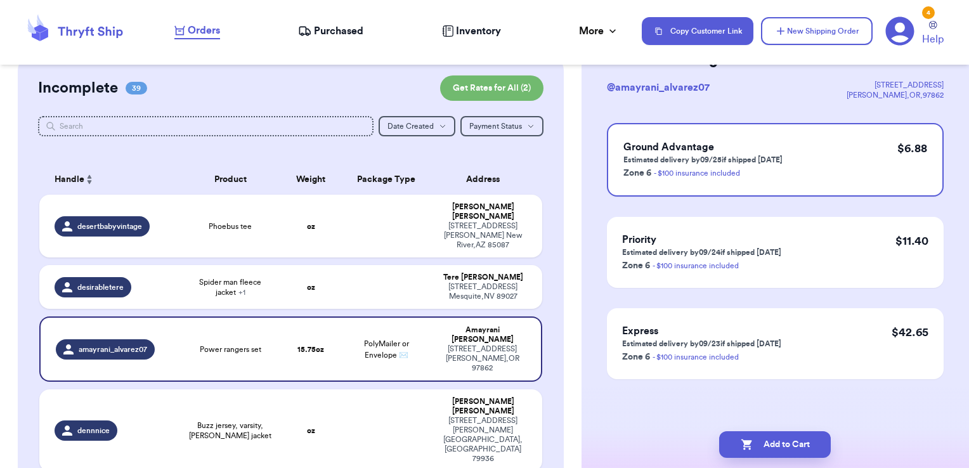
scroll to position [0, 0]
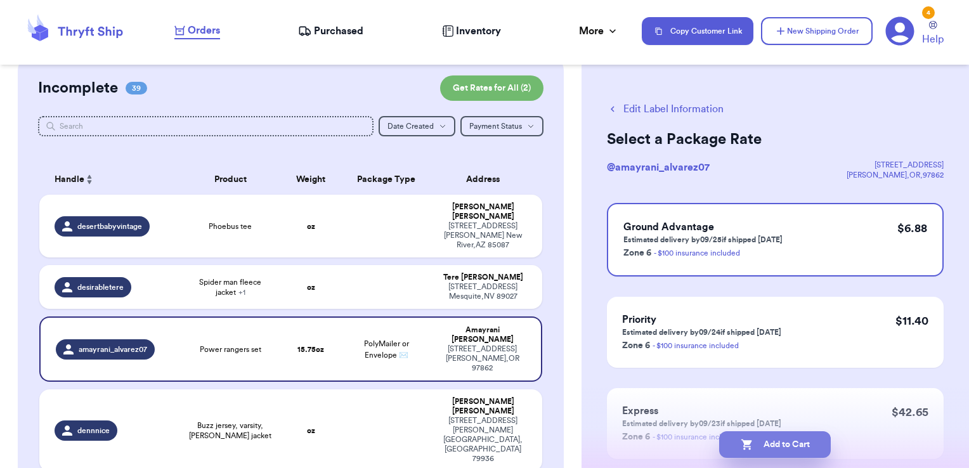
click at [792, 456] on button "Add to Cart" at bounding box center [775, 444] width 112 height 27
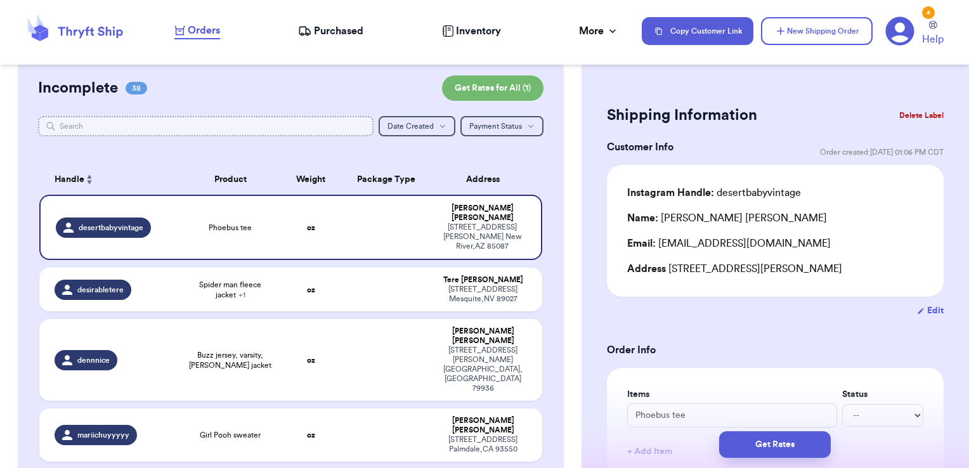
click at [254, 130] on input "text" at bounding box center [206, 126] width 336 height 20
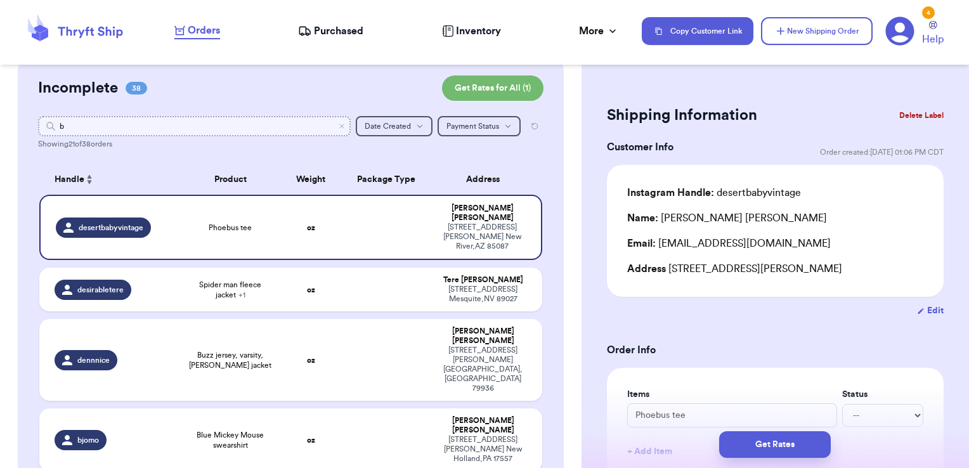
type input "be"
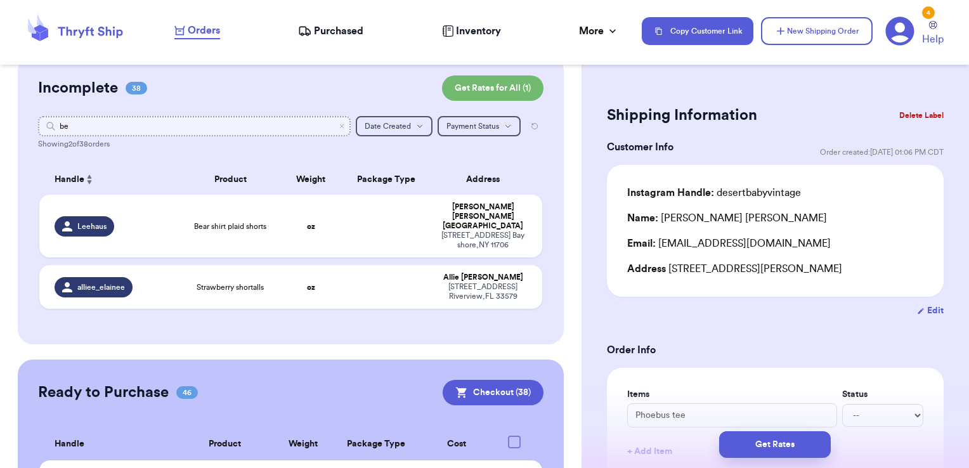
type input "b"
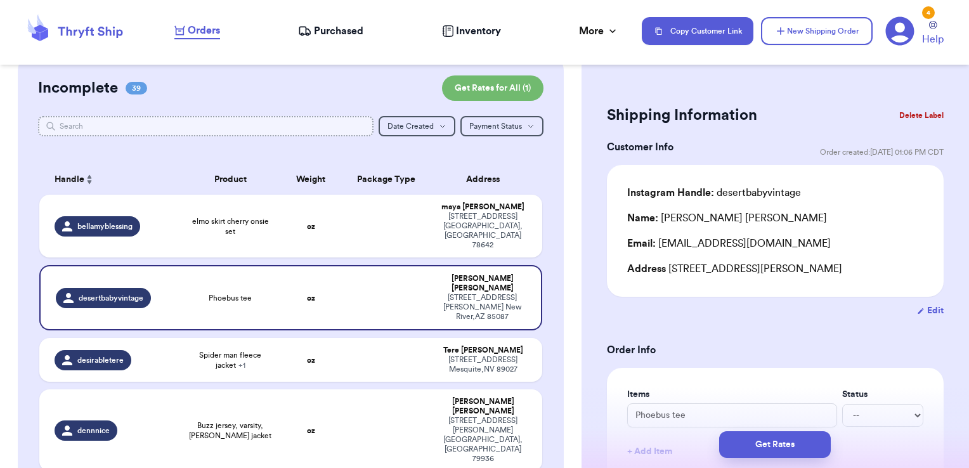
click at [246, 129] on input "text" at bounding box center [206, 126] width 336 height 20
type input "m"
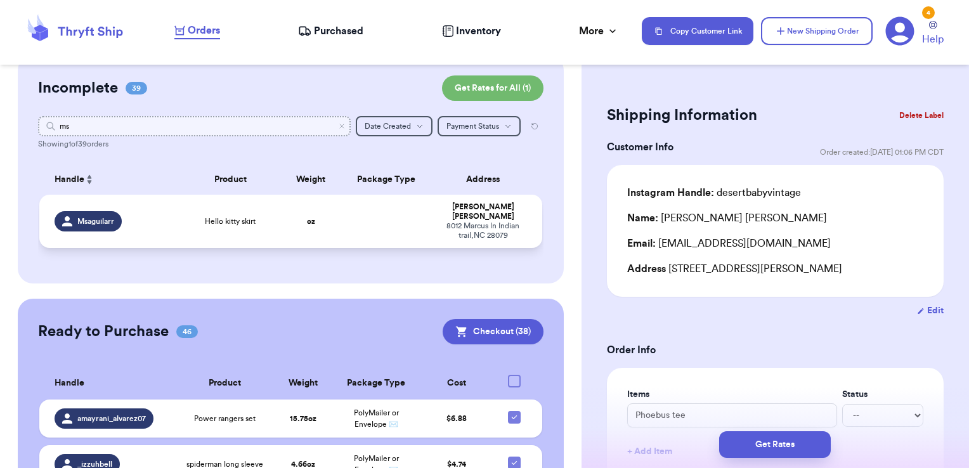
type input "ms"
click at [403, 214] on td at bounding box center [386, 221] width 91 height 53
type input "Hello kitty skirt"
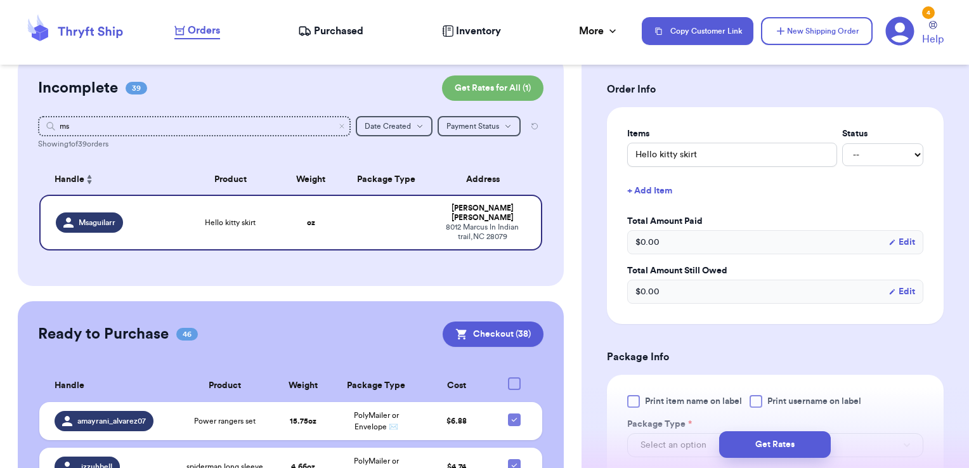
scroll to position [261, 0]
click at [653, 181] on button "+ Add Item" at bounding box center [775, 190] width 306 height 28
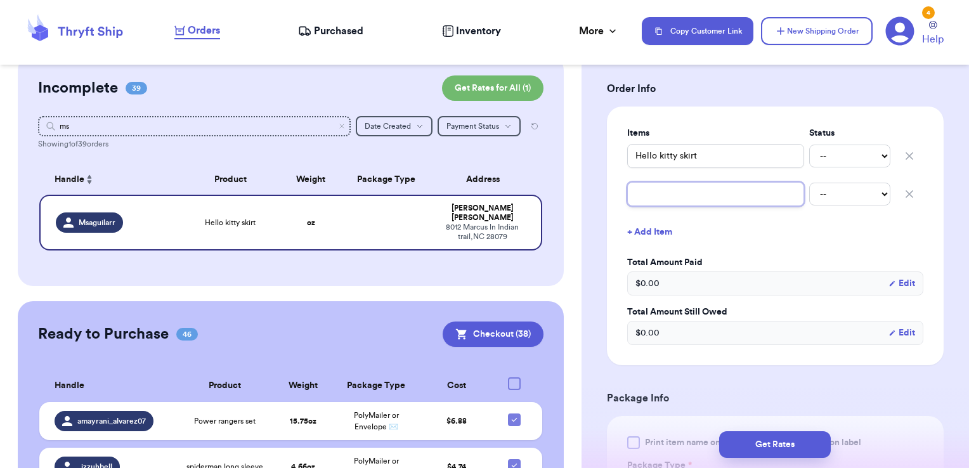
click at [665, 196] on input "text" at bounding box center [715, 194] width 177 height 24
type input "s"
type input "sp"
type input "s"
type input "u"
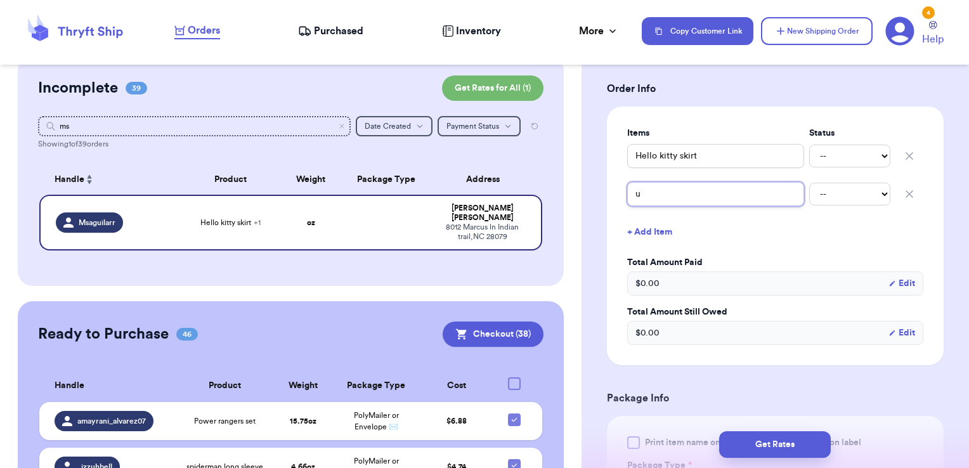
type input "up"
type input "u"
type input "a"
type input "ac"
type input "act"
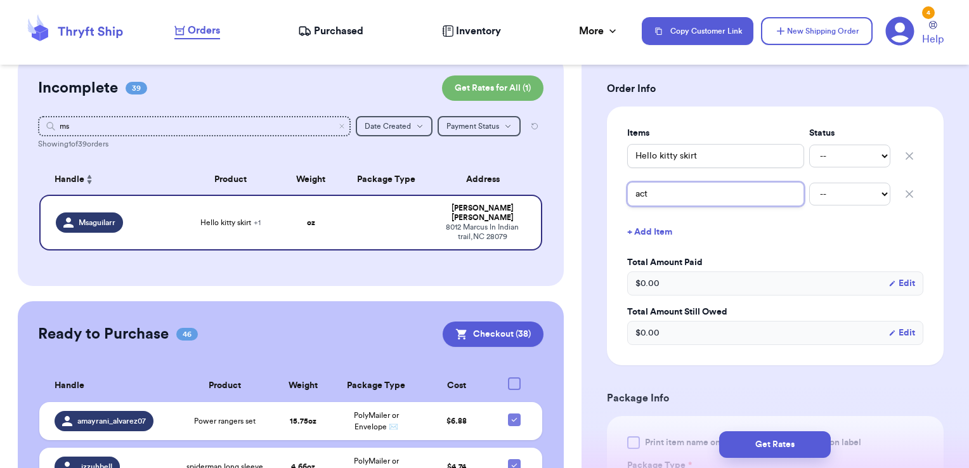
type input "acti"
type input "actio"
type input "action"
type input "action h"
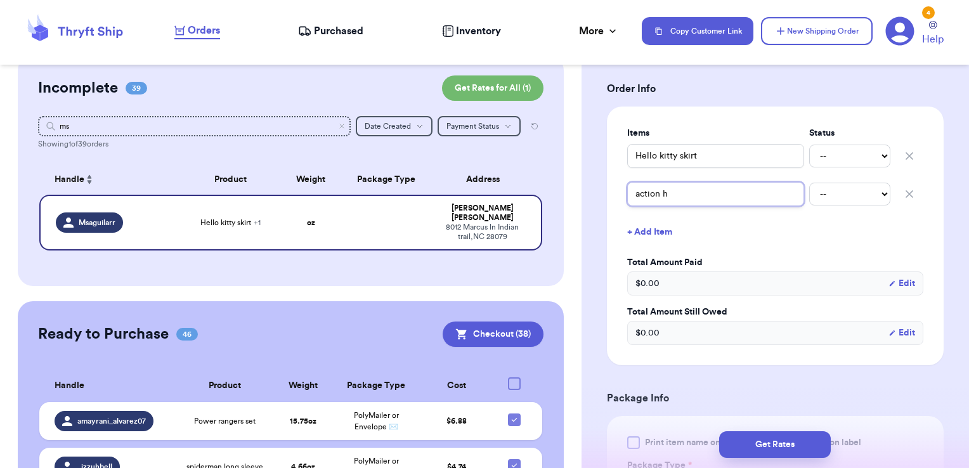
type input "action he"
type input "action her"
type input "action hero"
type input "action heroe"
type input "action heroes"
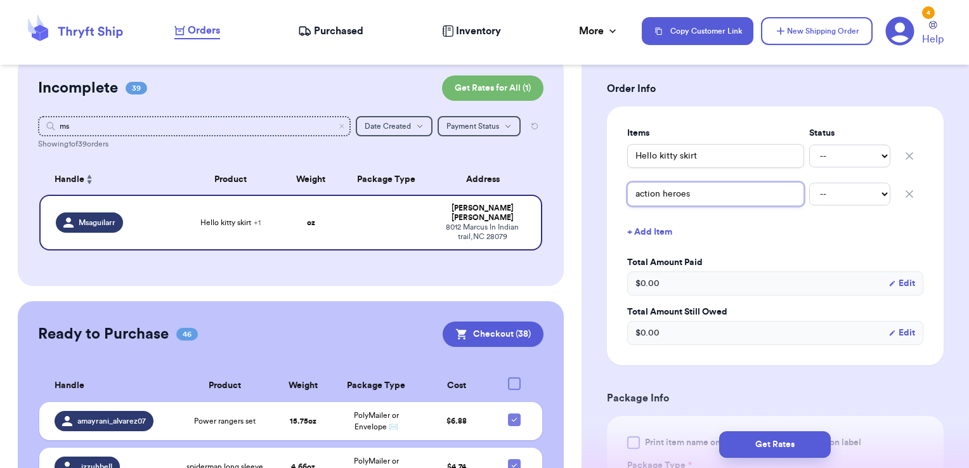
type input "action heroes"
type input "action heroes b"
type input "action heroes bu"
type input "action heroes bun"
type input "action heroes bund"
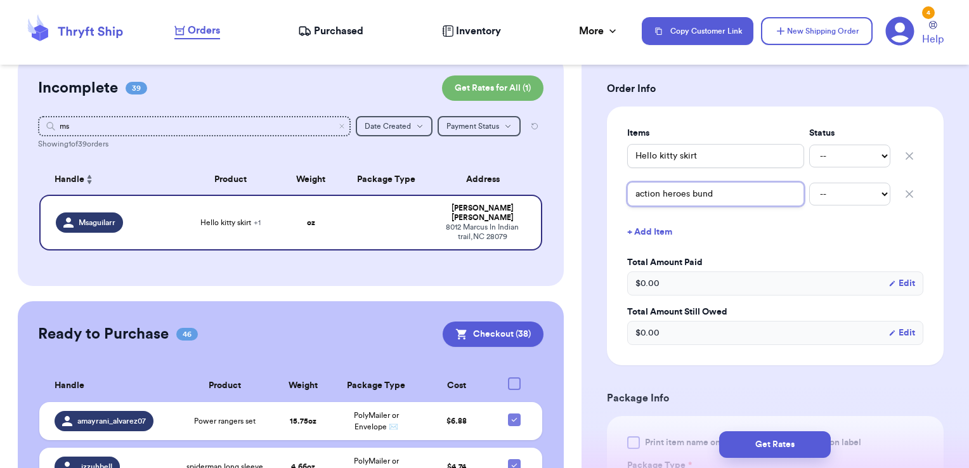
type input "action heroes bundl"
type input "action heroes bundle"
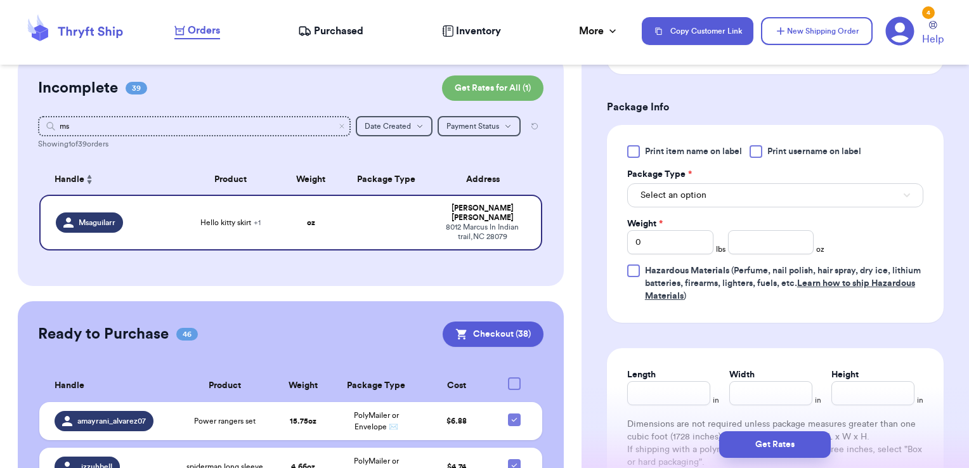
scroll to position [579, 0]
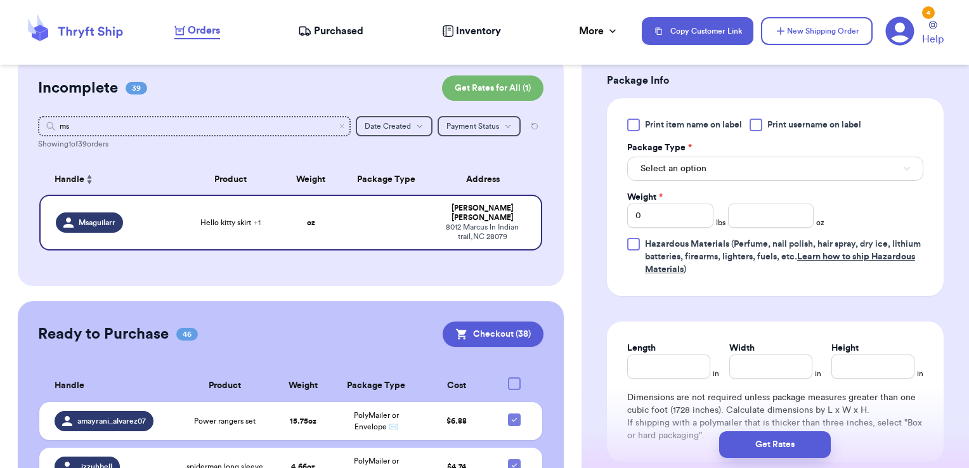
type input "action heroes bundle"
click at [766, 128] on label "Print username on label" at bounding box center [806, 125] width 112 height 13
click at [0, 0] on input "Print username on label" at bounding box center [0, 0] width 0 height 0
click at [738, 167] on button "Select an option" at bounding box center [775, 169] width 296 height 24
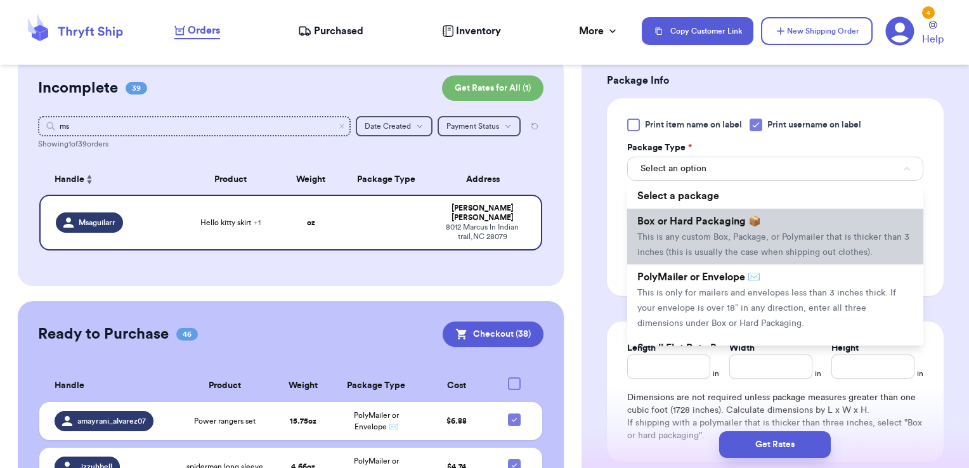
click at [718, 213] on li "Box or Hard Packaging 📦 This is any custom Box, Package, or Polymailer that is …" at bounding box center [775, 237] width 296 height 56
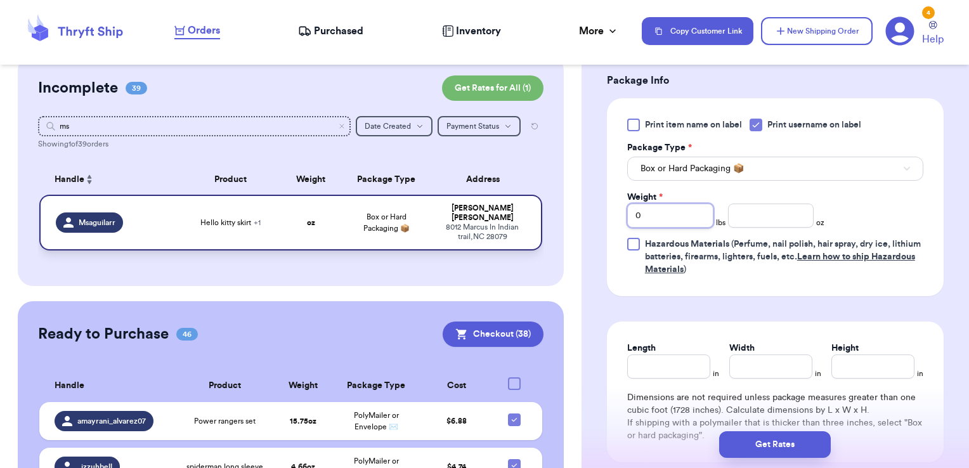
drag, startPoint x: 697, startPoint y: 211, endPoint x: 528, endPoint y: 214, distance: 169.4
click at [528, 214] on div "Customer Link New Order Total Balance Payout $ 0.00 Recent Payments View all @ …" at bounding box center [484, 234] width 969 height 468
type input "1"
type input "13.01"
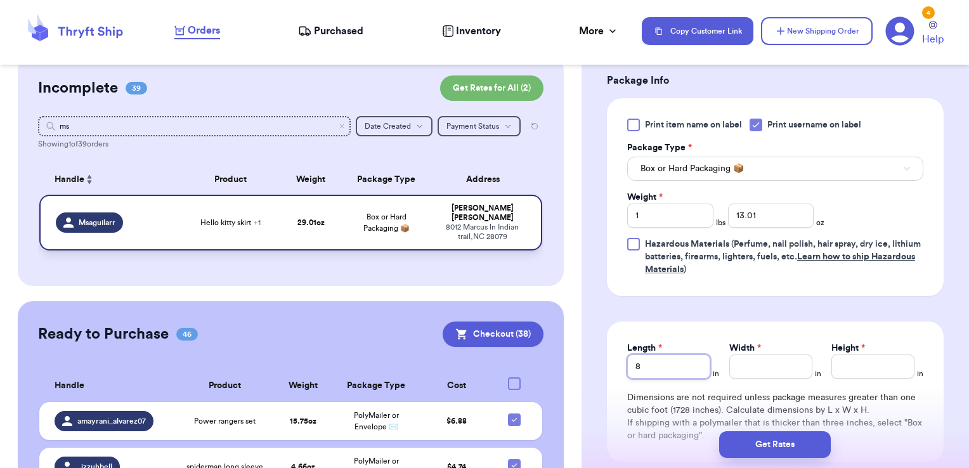
type input "8"
type input "11"
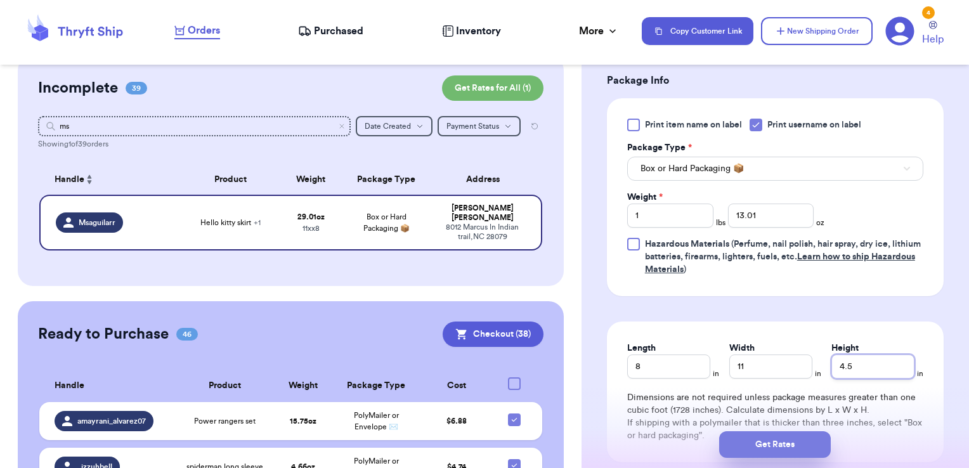
type input "4.5"
click at [751, 445] on button "Get Rates" at bounding box center [775, 444] width 112 height 27
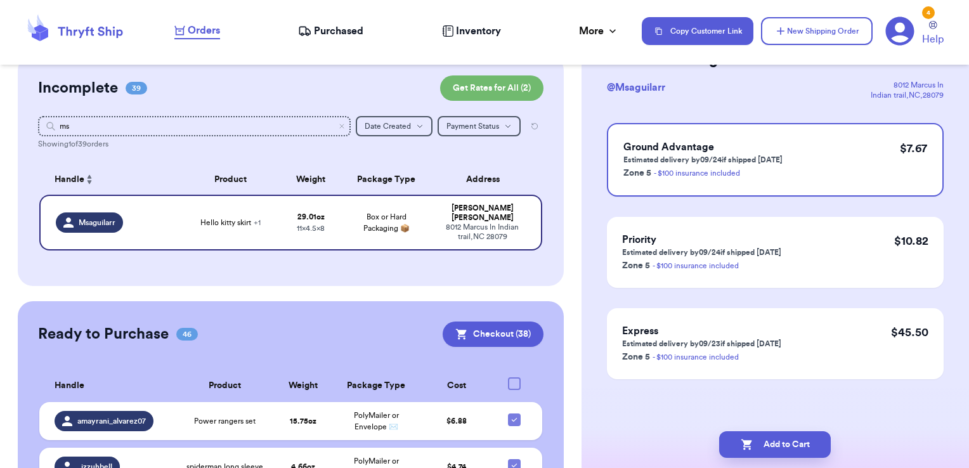
scroll to position [0, 0]
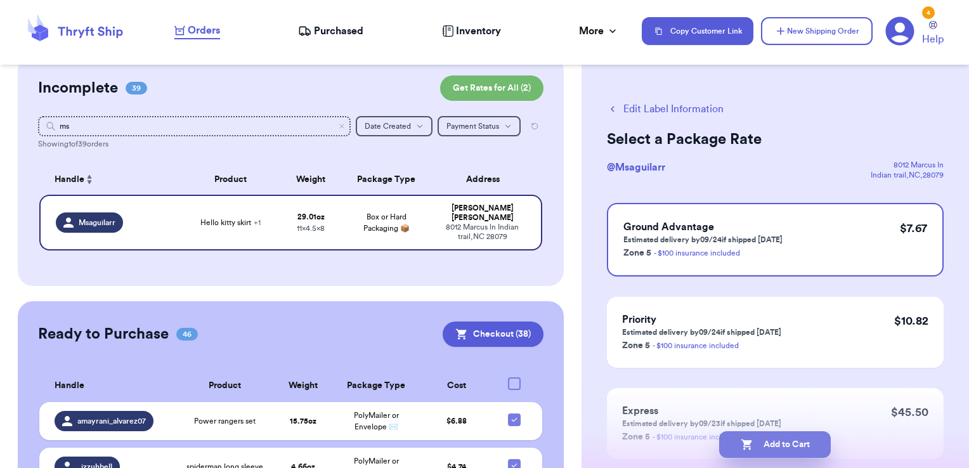
click at [810, 443] on button "Add to Cart" at bounding box center [775, 444] width 112 height 27
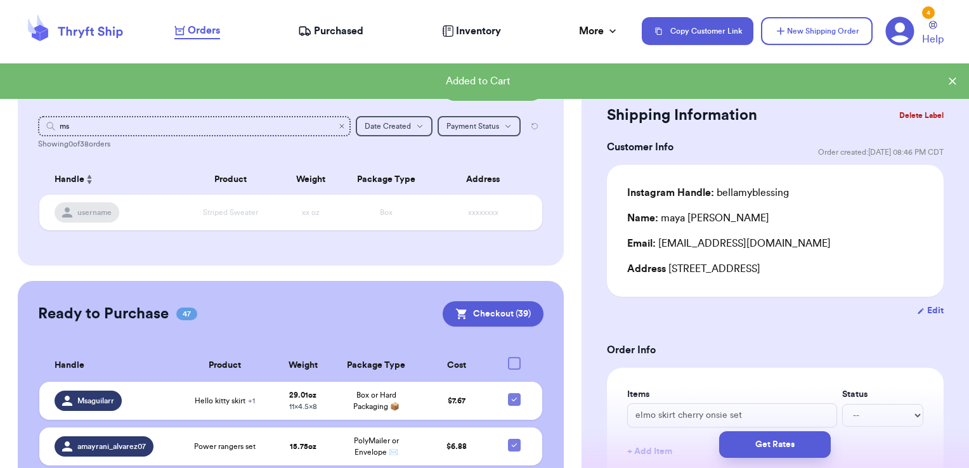
click at [338, 127] on icon "Clear search" at bounding box center [342, 126] width 8 height 8
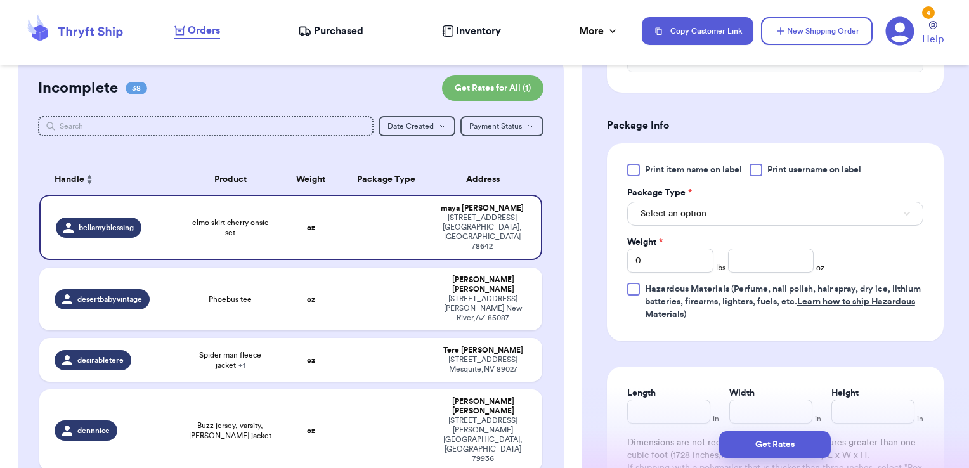
scroll to position [496, 0]
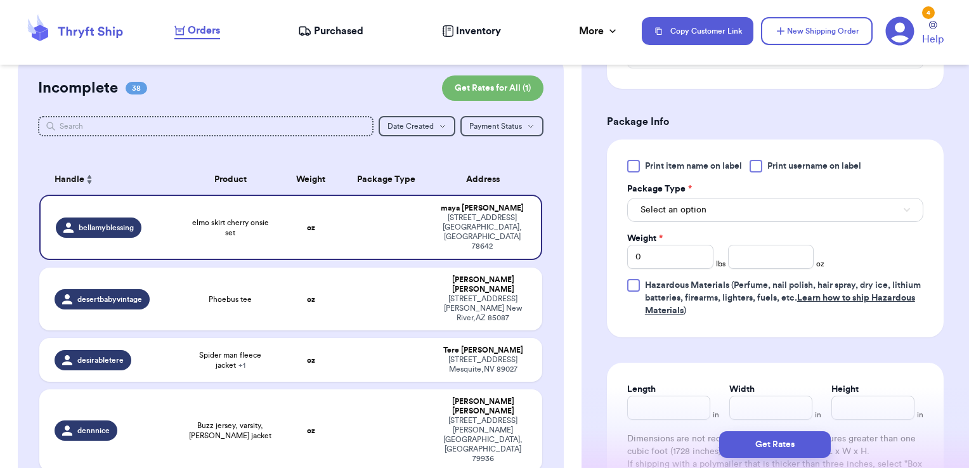
click at [766, 166] on label "Print username on label" at bounding box center [806, 166] width 112 height 13
click at [0, 0] on input "Print username on label" at bounding box center [0, 0] width 0 height 0
click at [745, 198] on button "Select an option" at bounding box center [775, 210] width 296 height 24
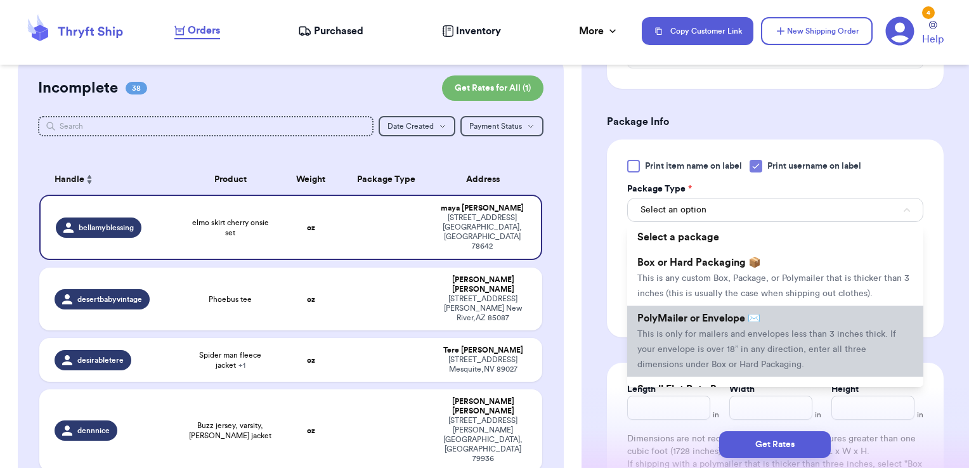
click at [709, 324] on span "PolyMailer or Envelope ✉️" at bounding box center [699, 318] width 123 height 10
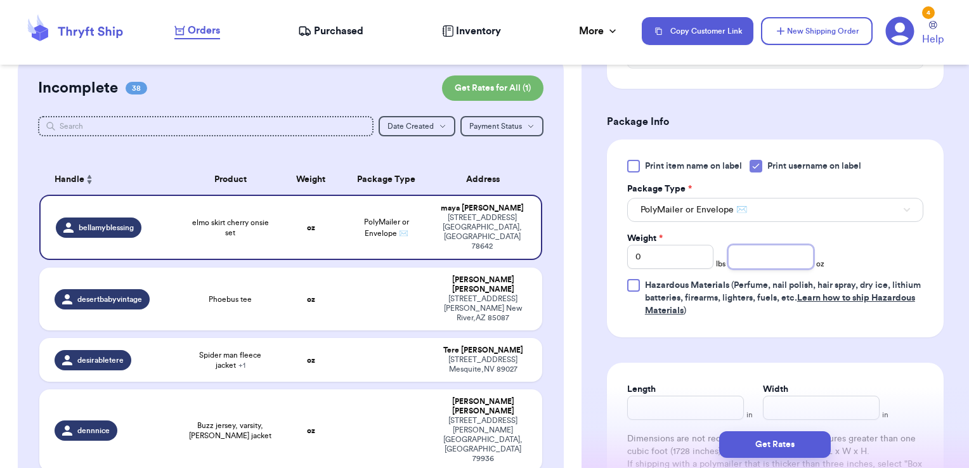
click at [758, 261] on input "number" at bounding box center [771, 257] width 86 height 24
type input "4.41"
click at [792, 444] on button "Get Rates" at bounding box center [775, 444] width 112 height 27
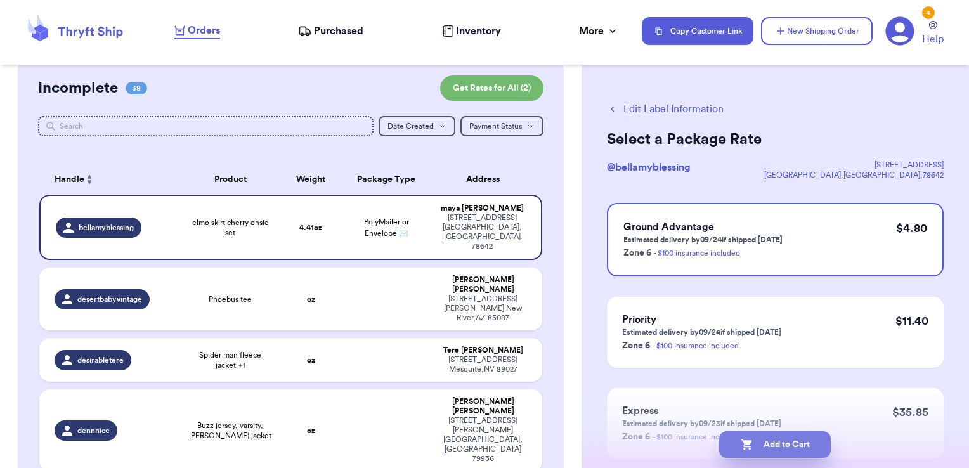
click at [808, 454] on button "Add to Cart" at bounding box center [775, 444] width 112 height 27
